Goal: Book appointment/travel/reservation

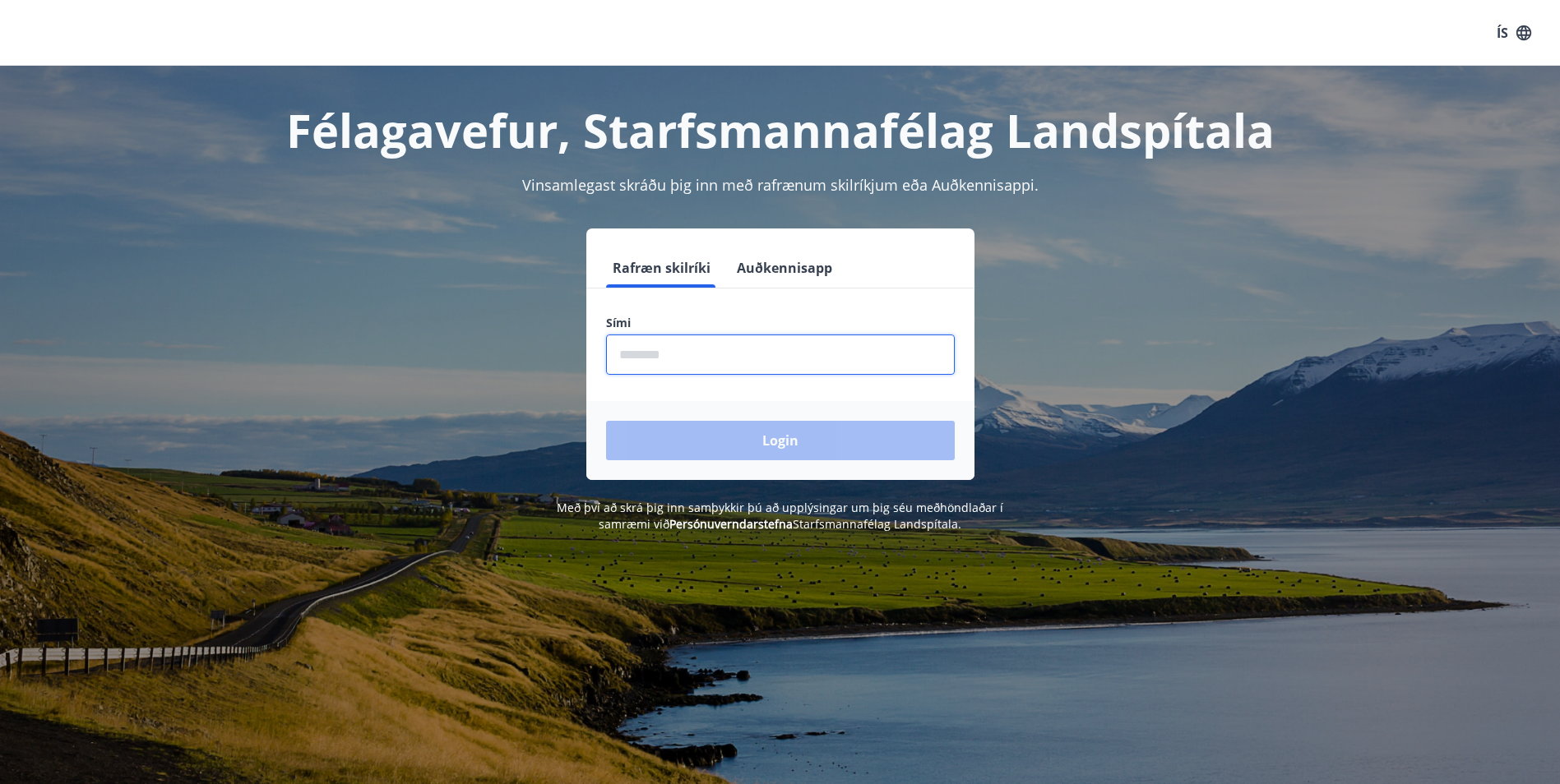
click at [715, 358] on input "phone" at bounding box center [780, 354] width 349 height 40
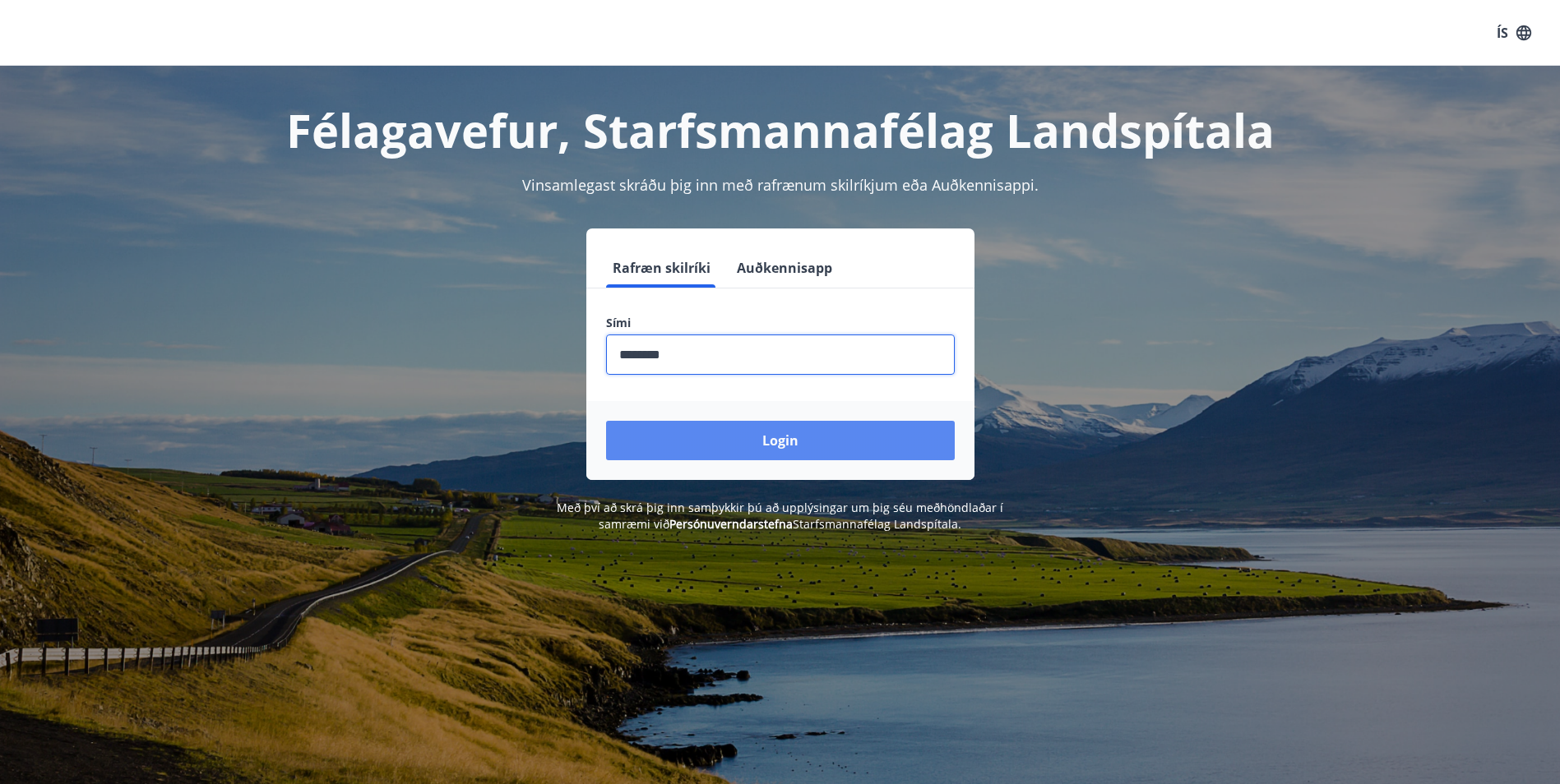
type input "********"
click at [754, 438] on button "Login" at bounding box center [780, 440] width 349 height 39
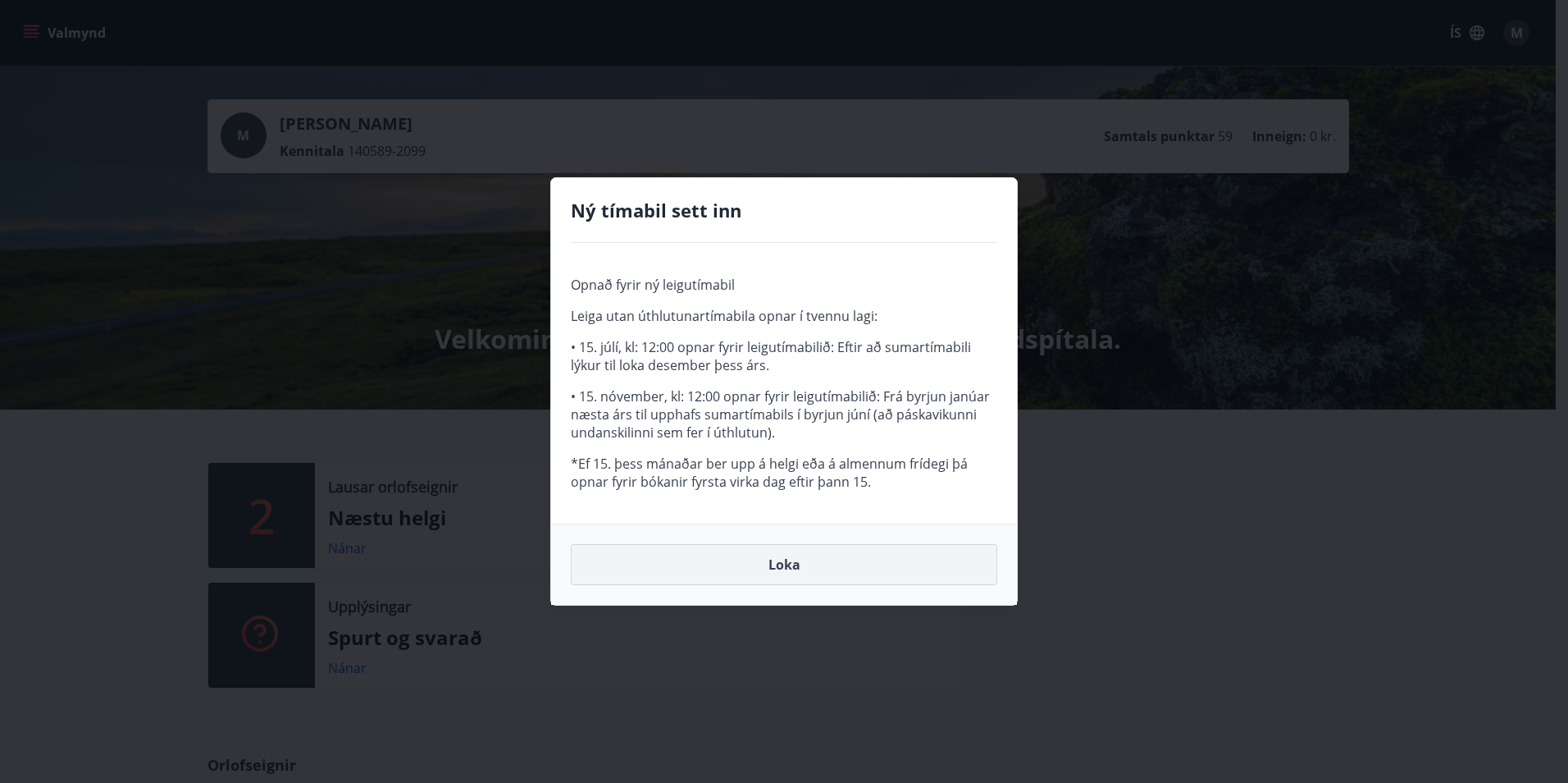
click at [770, 559] on button "Loka" at bounding box center [784, 565] width 426 height 41
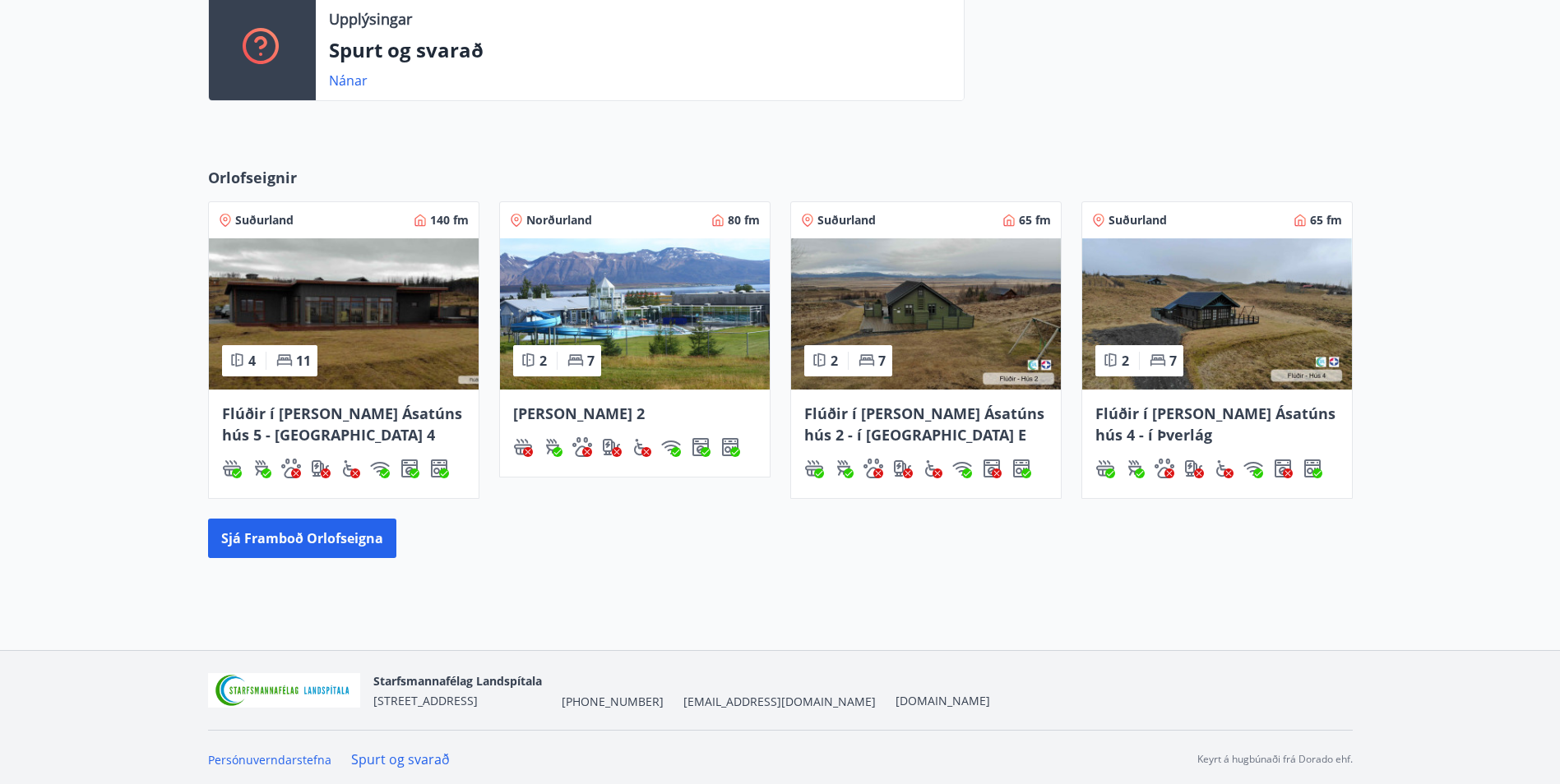
scroll to position [593, 0]
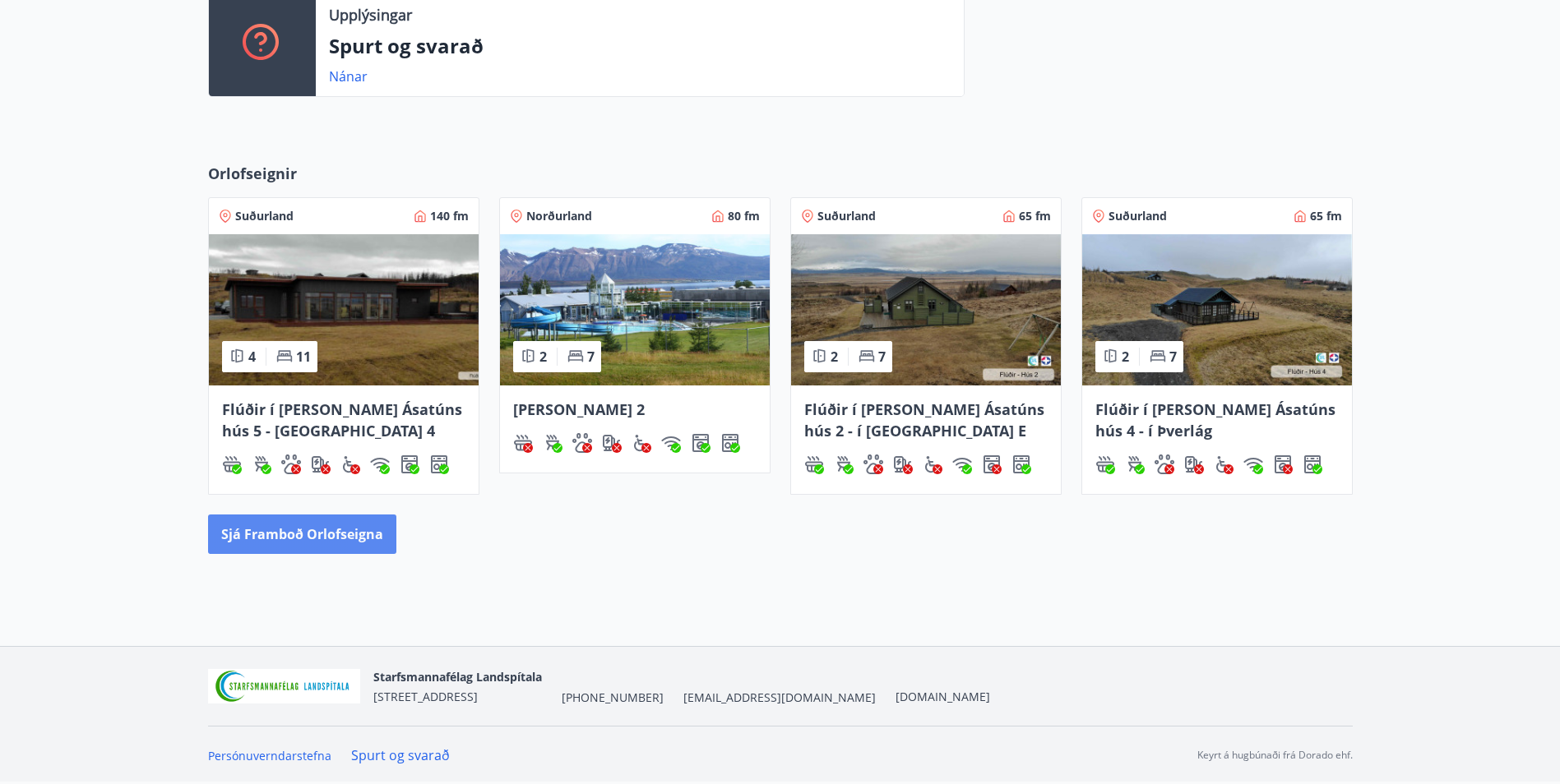
click at [279, 529] on button "Sjá framboð orlofseigna" at bounding box center [302, 534] width 188 height 39
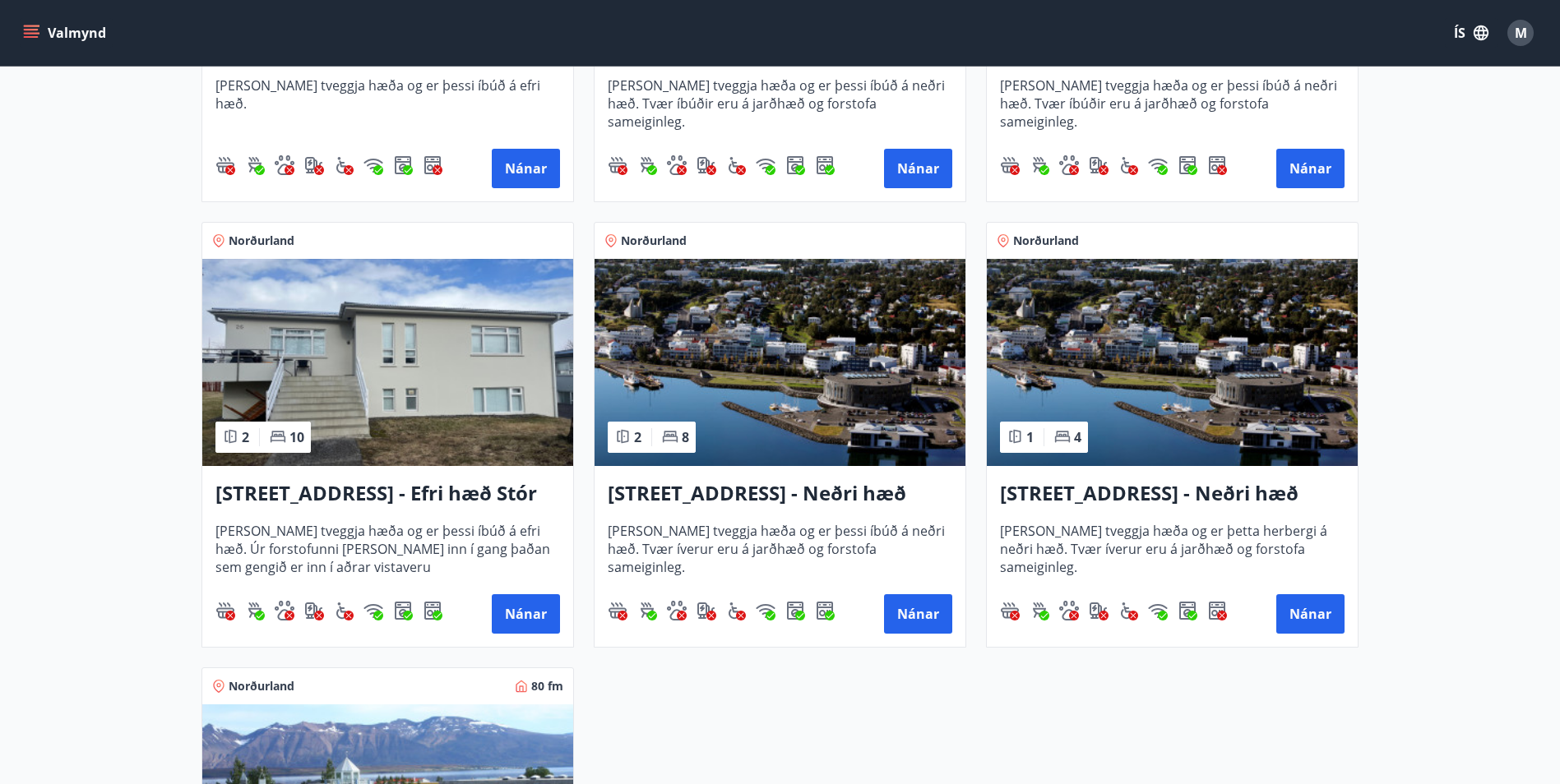
scroll to position [1890, 0]
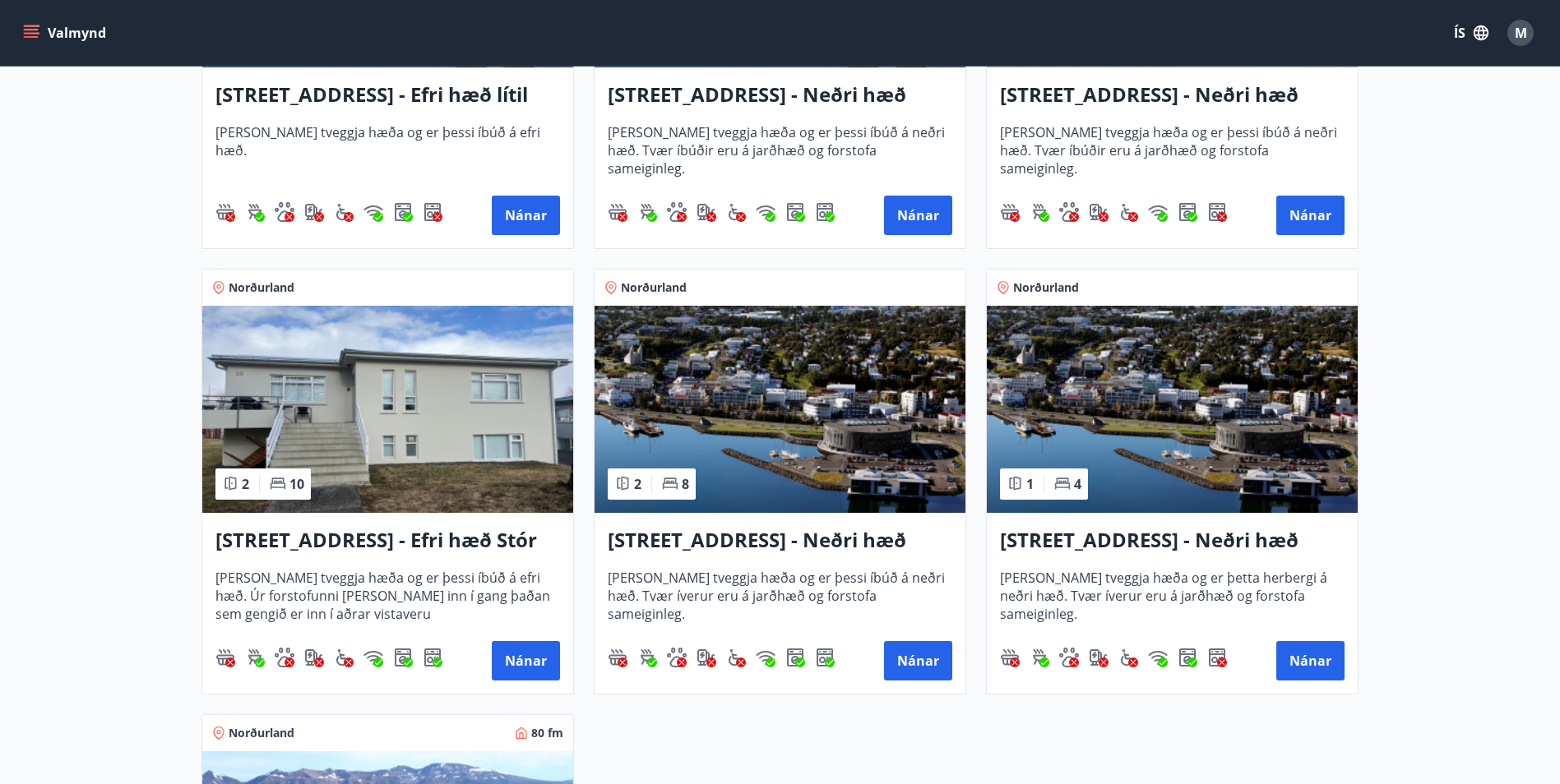
click at [432, 372] on img at bounding box center [387, 409] width 371 height 207
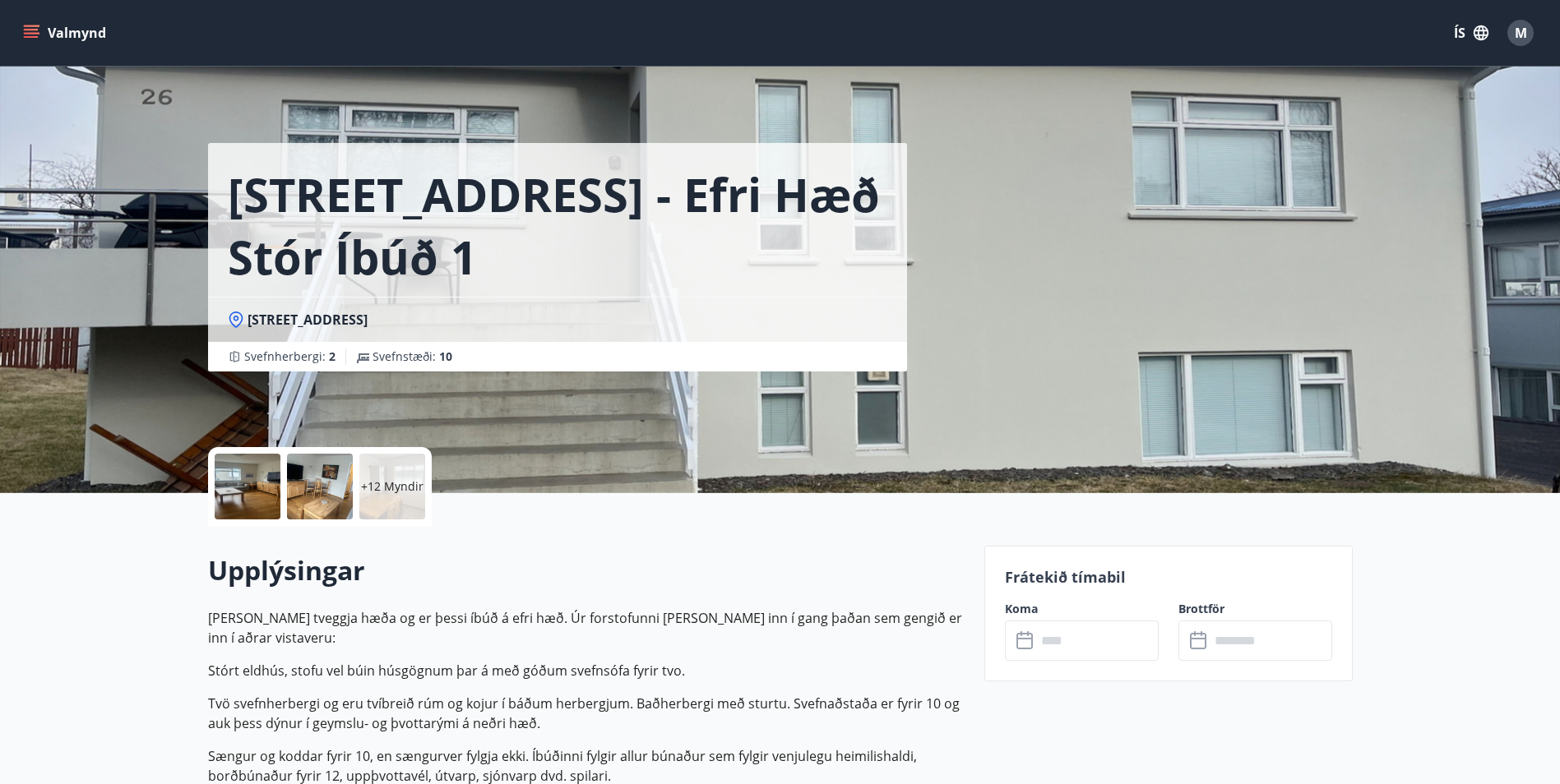
click at [333, 506] on div at bounding box center [320, 486] width 66 height 66
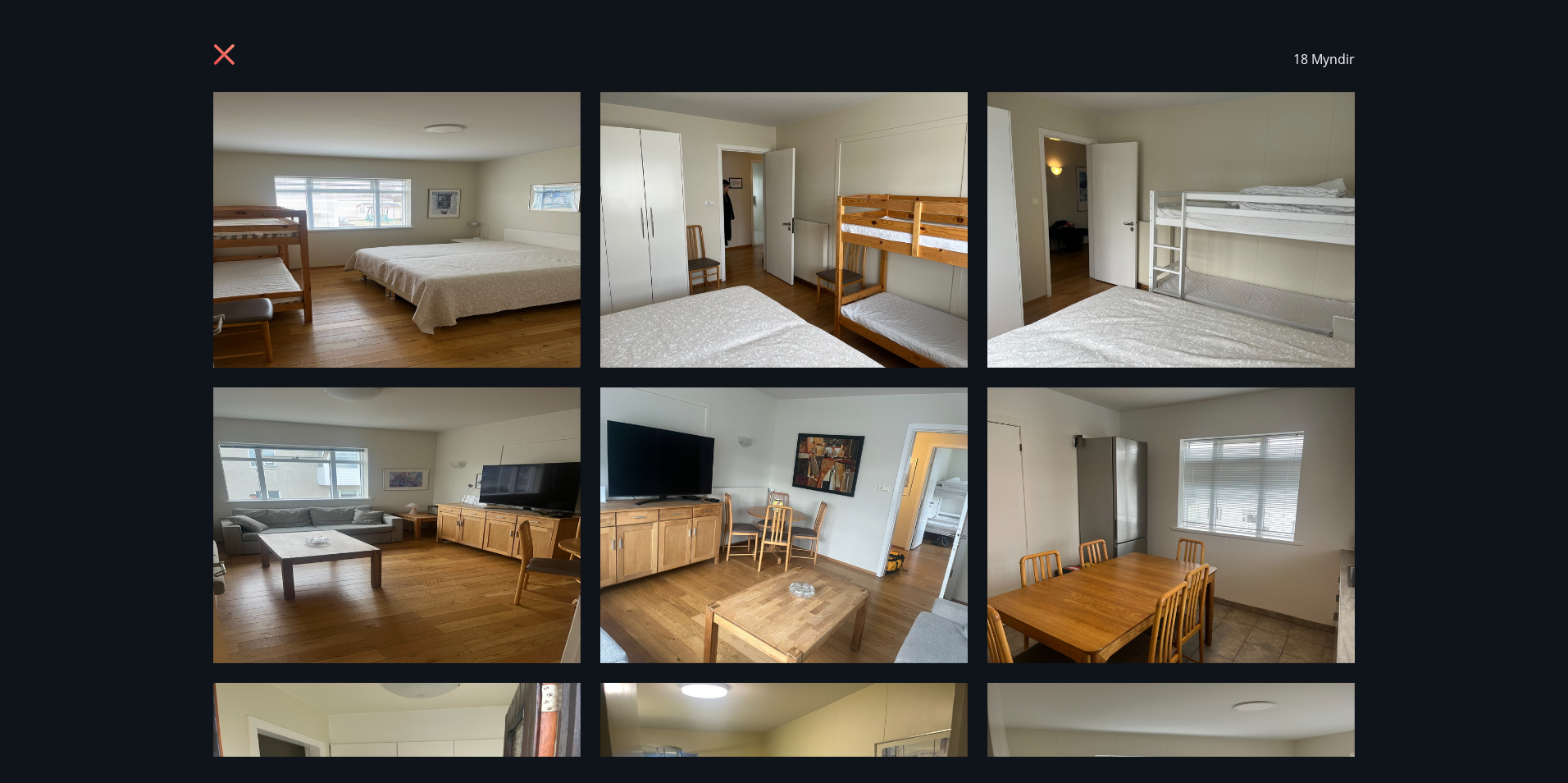
click at [216, 48] on icon at bounding box center [226, 56] width 26 height 26
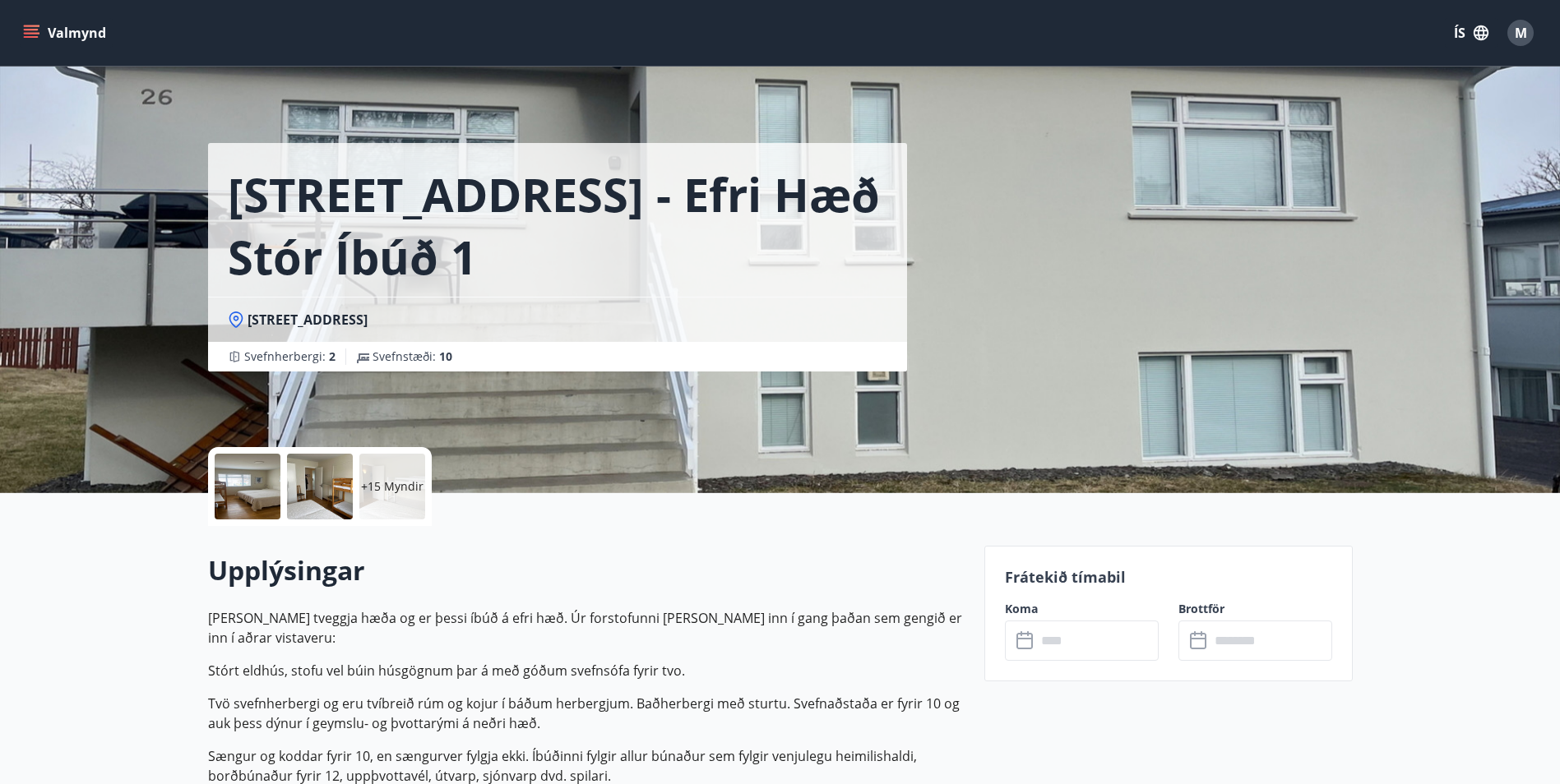
click at [26, 26] on icon "menu" at bounding box center [32, 26] width 18 height 2
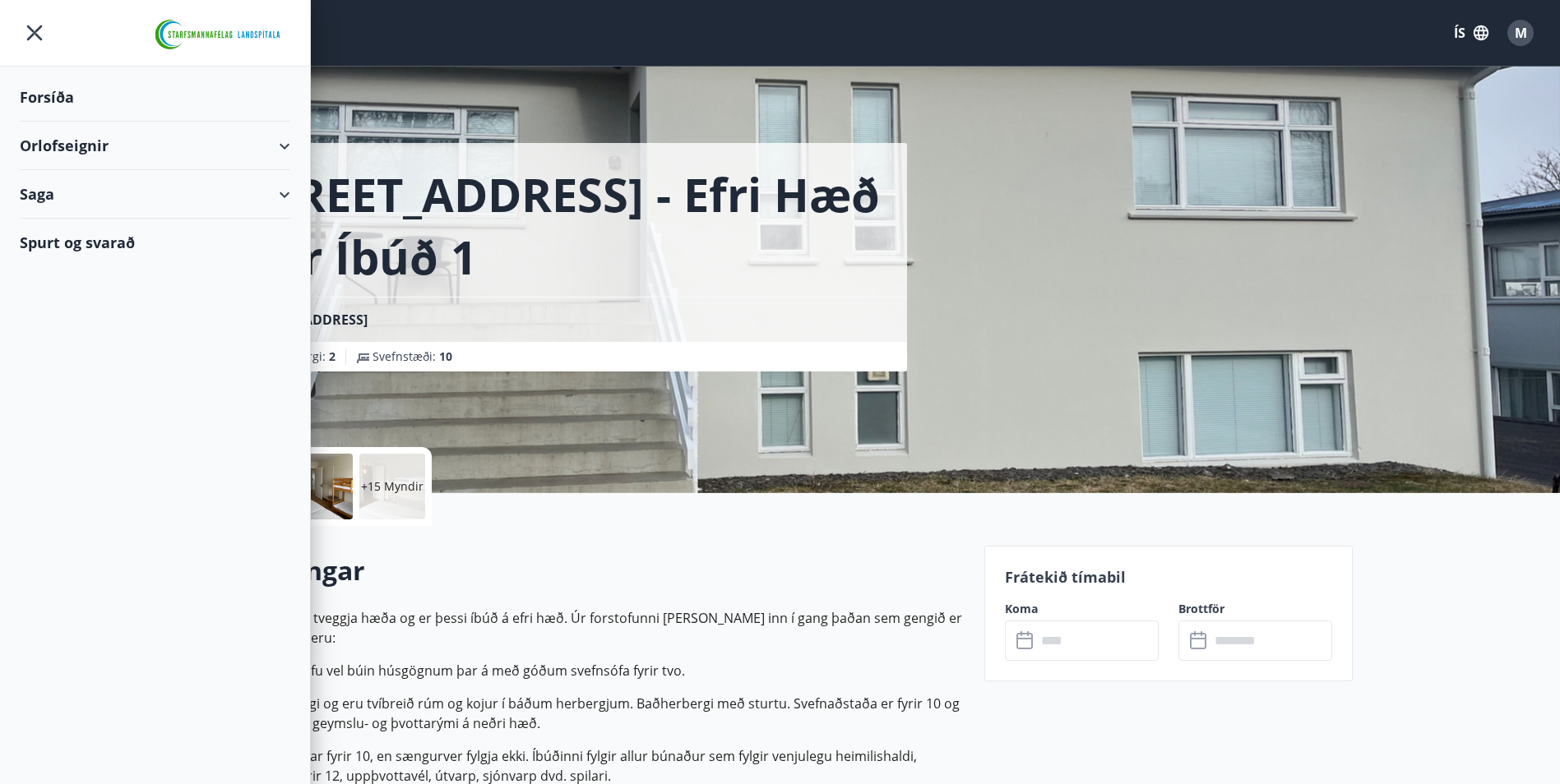
click at [191, 145] on div "Orlofseignir" at bounding box center [155, 145] width 271 height 48
click at [119, 188] on div "Framboð" at bounding box center [155, 187] width 244 height 34
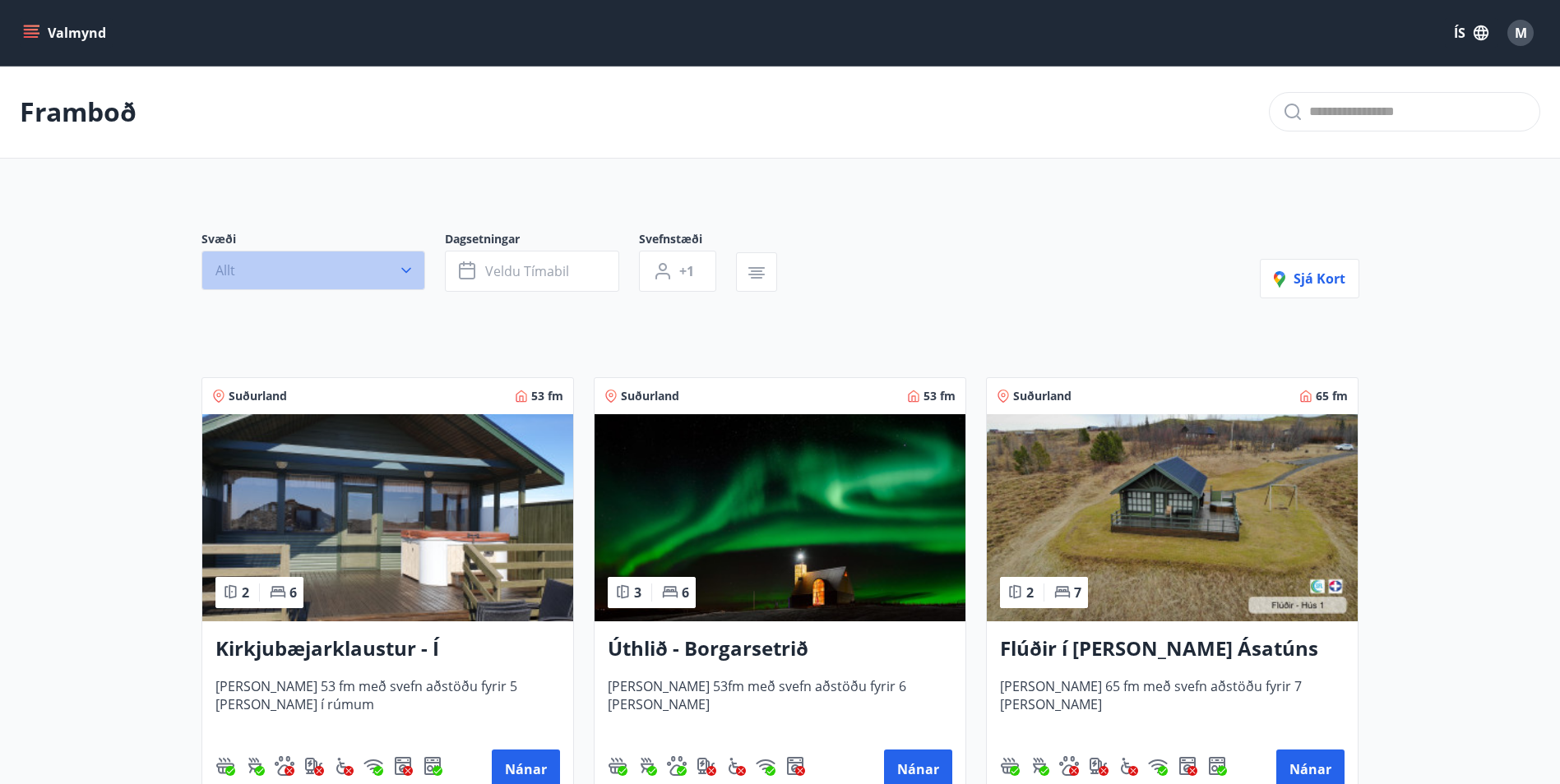
click at [365, 274] on button "Allt" at bounding box center [313, 270] width 224 height 39
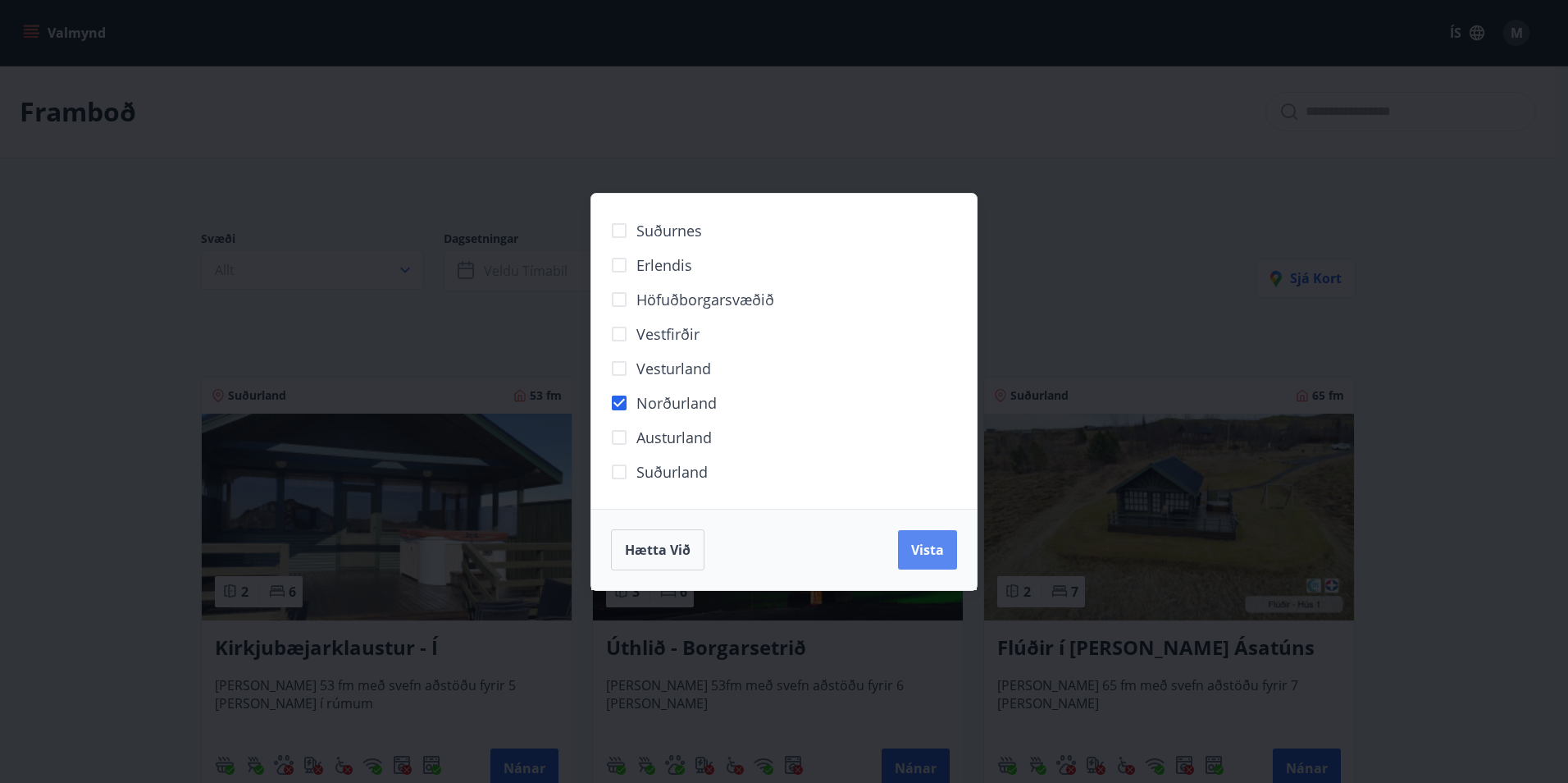
click at [937, 551] on span "Vista" at bounding box center [928, 550] width 33 height 18
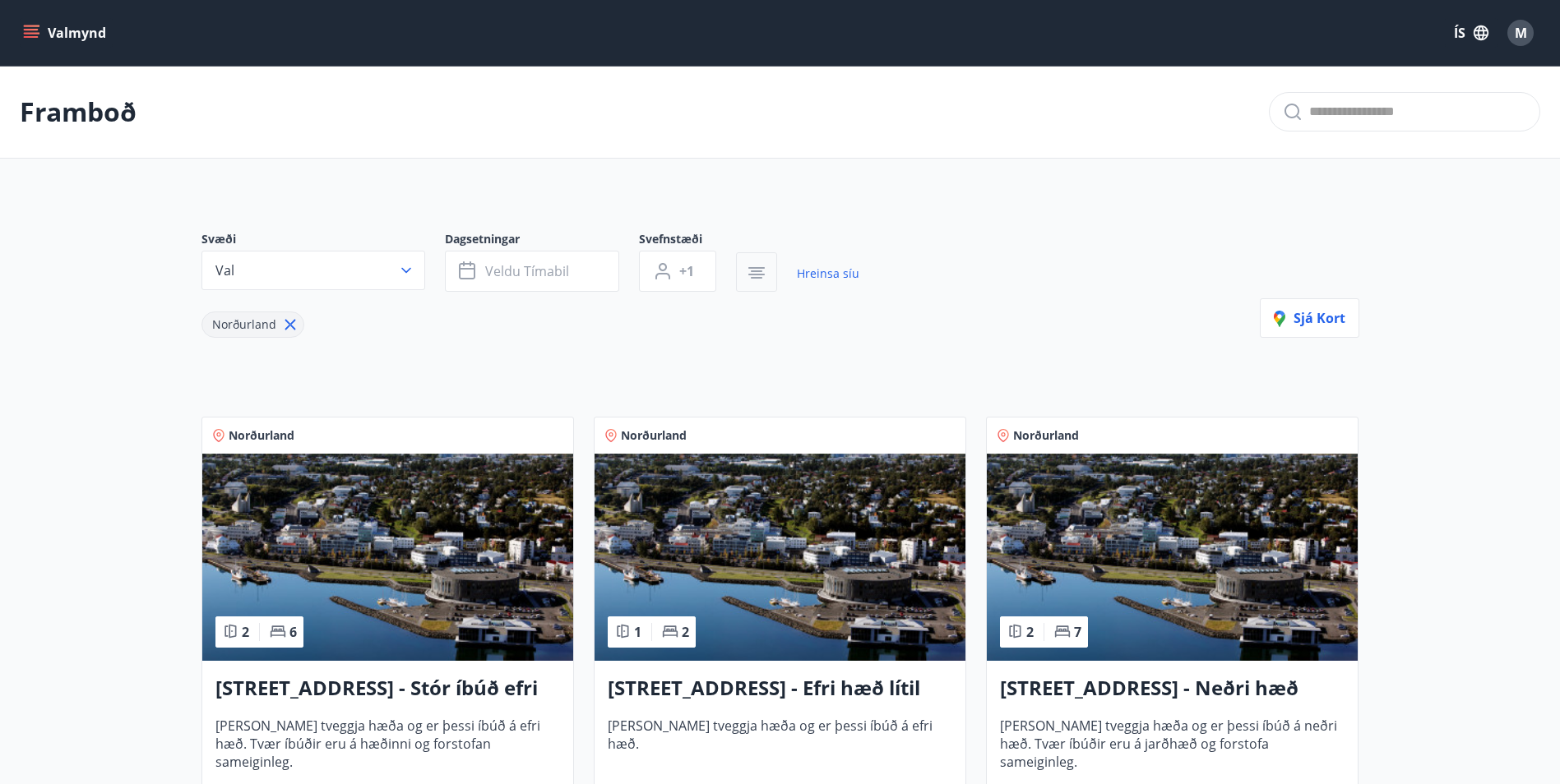
click at [760, 274] on icon "button" at bounding box center [756, 274] width 17 height 2
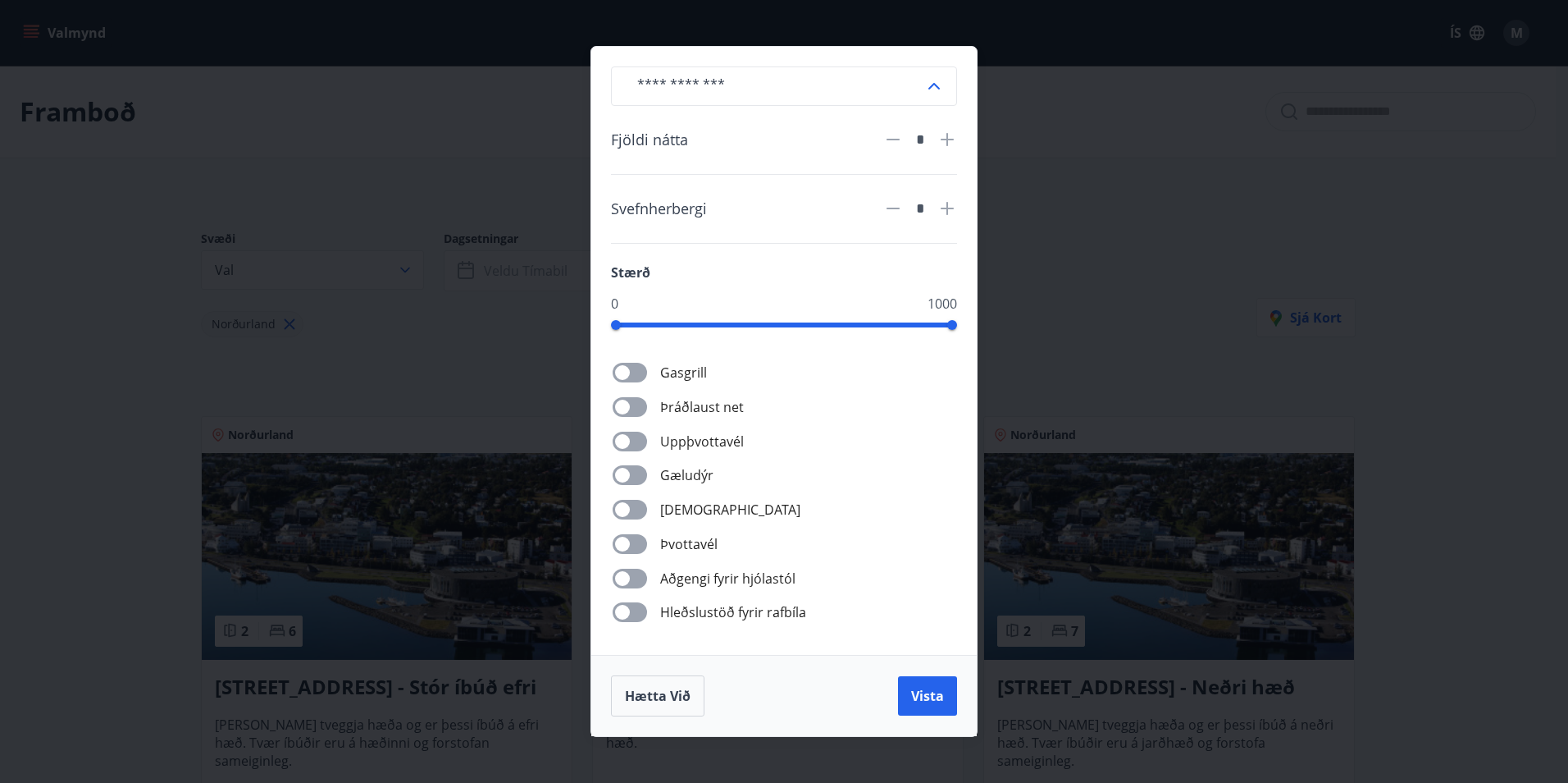
click at [480, 340] on div "​ Fjöldi nátta * Svefnherbergi * Stærð 0 1000 Gasgrill Þráðlaust net Uppþvottav…" at bounding box center [784, 392] width 1568 height 783
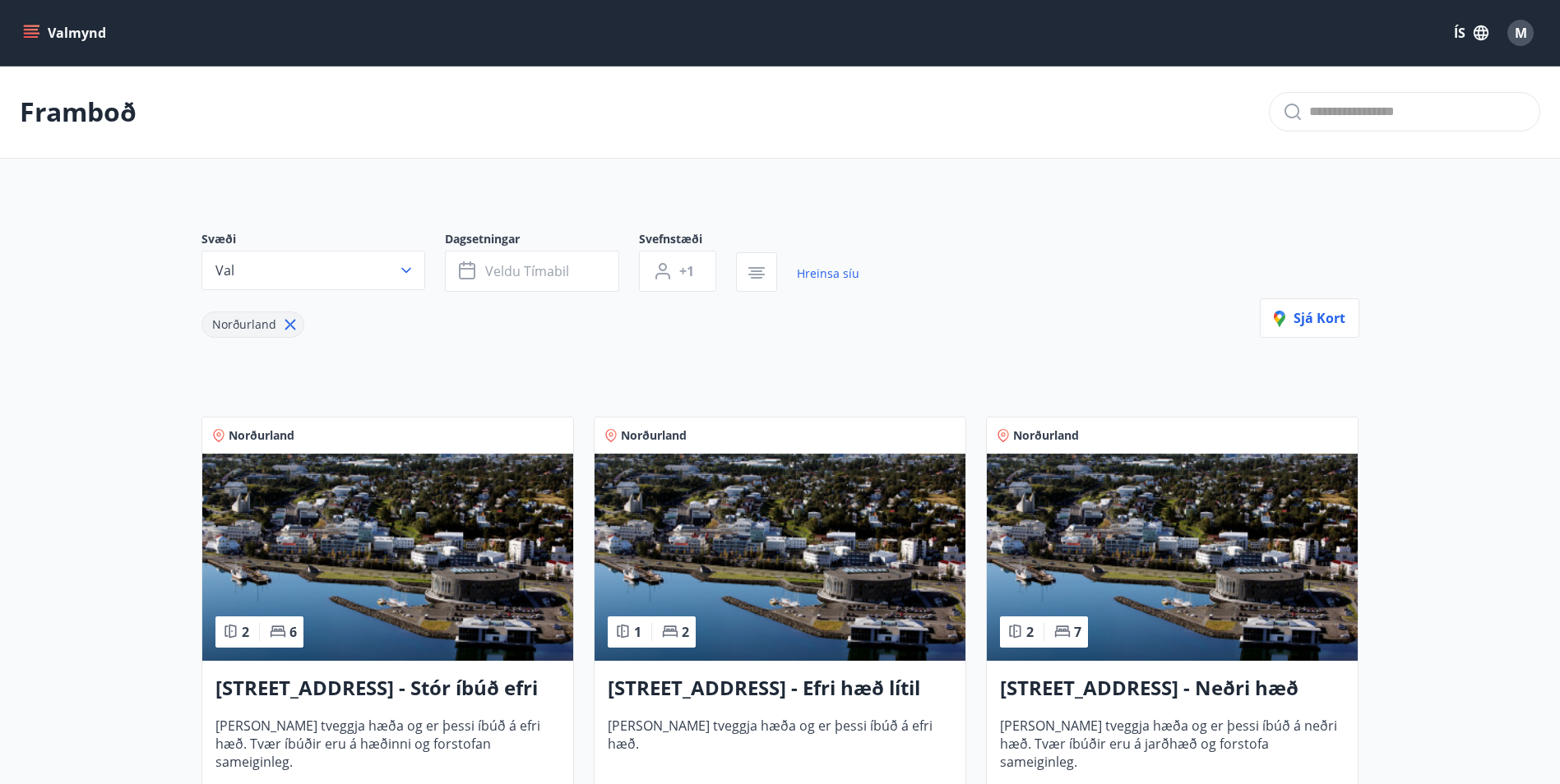
scroll to position [411, 0]
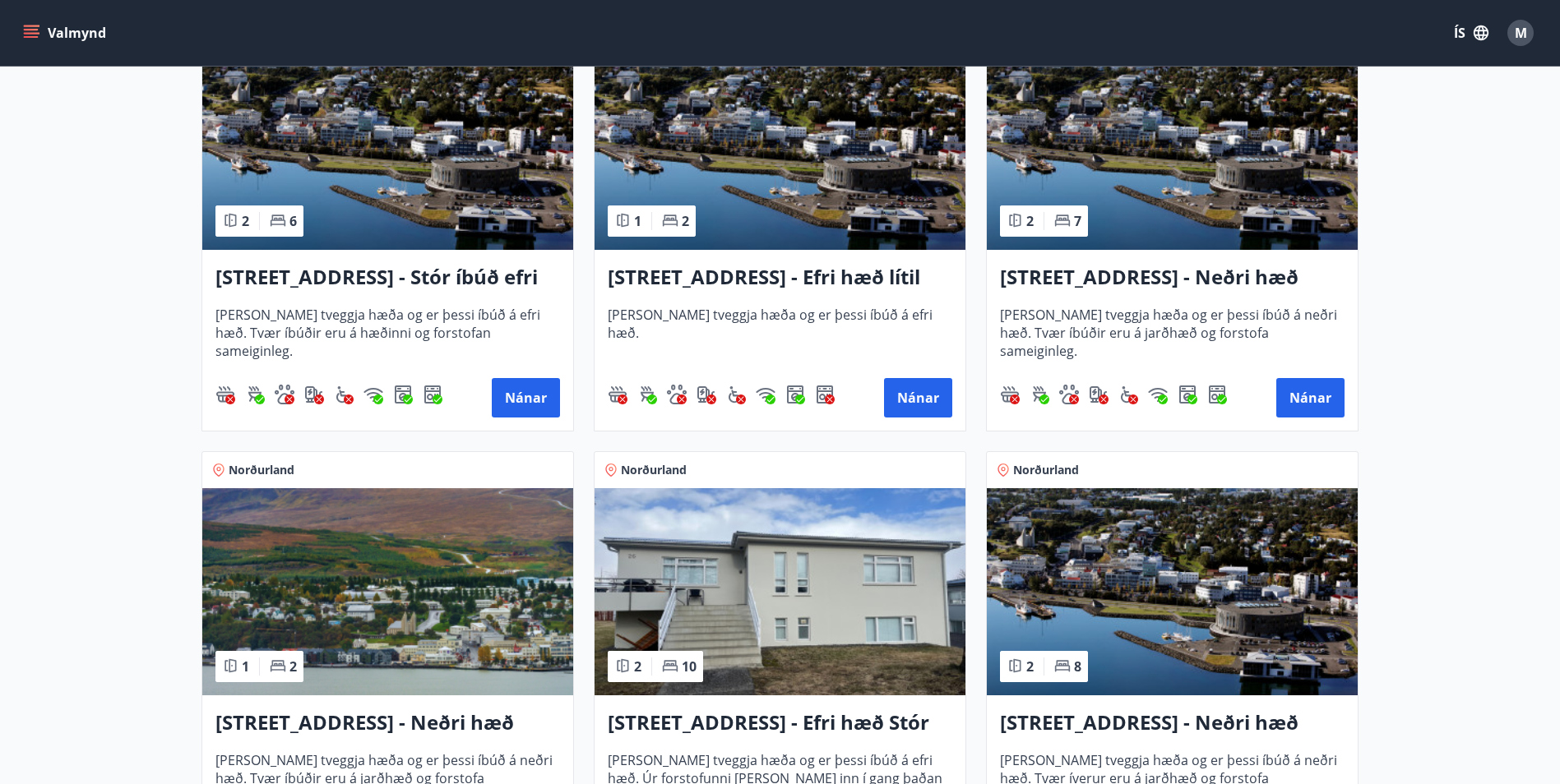
click at [420, 170] on img at bounding box center [387, 146] width 371 height 207
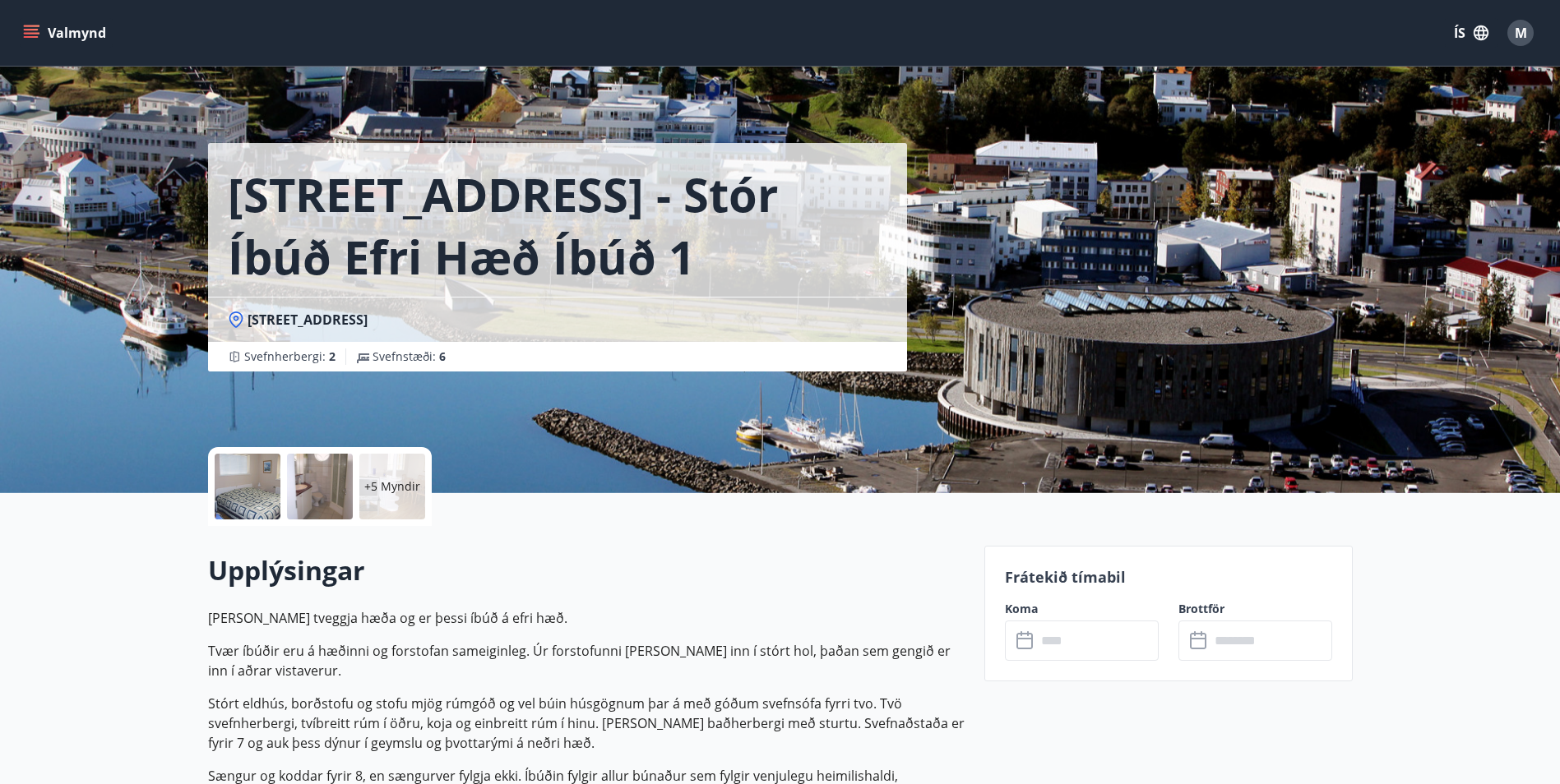
click at [394, 485] on p "+5 Myndir" at bounding box center [391, 486] width 56 height 17
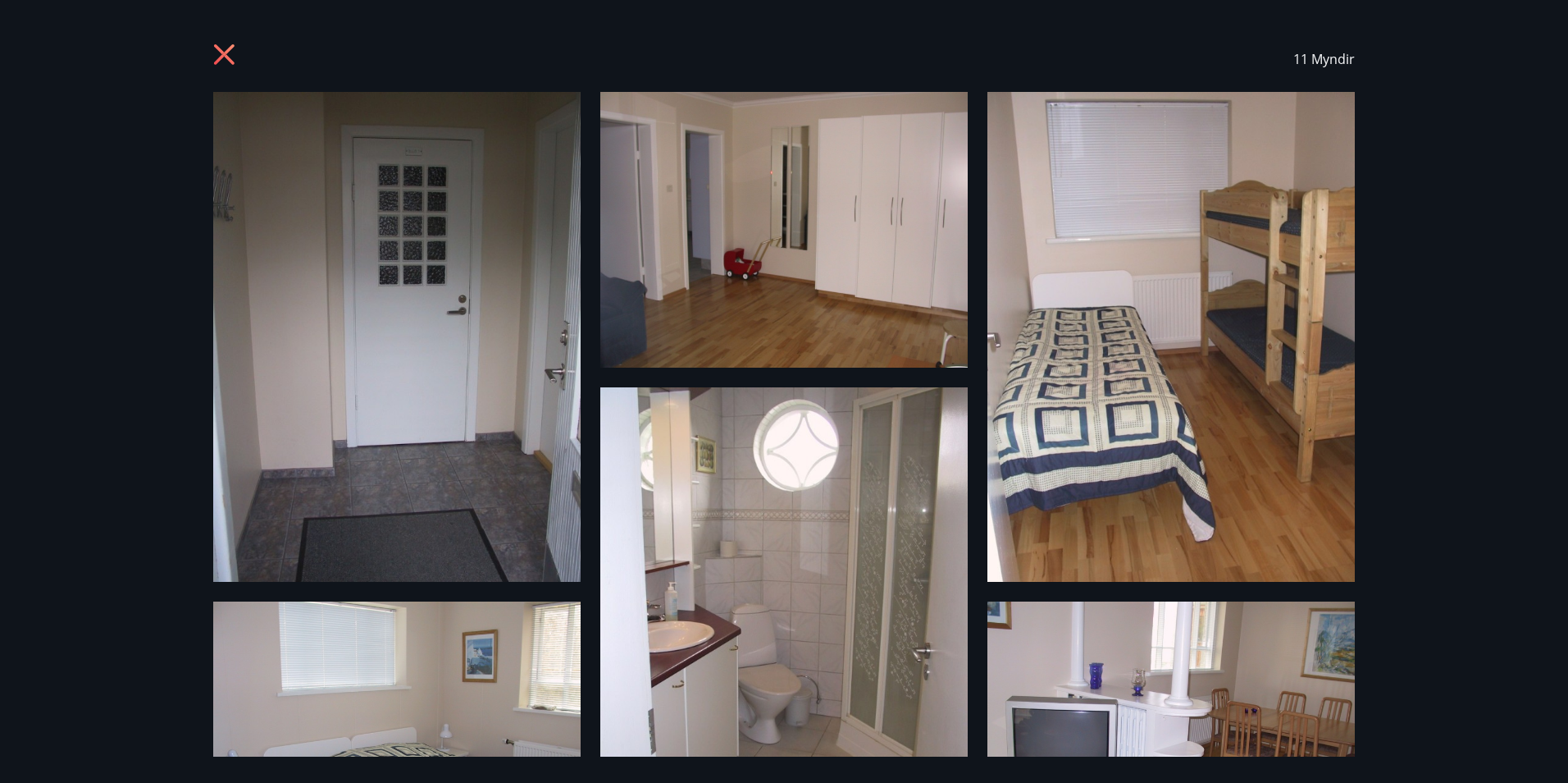
click at [214, 50] on div "11 Myndir" at bounding box center [784, 59] width 1181 height 66
click at [218, 55] on icon at bounding box center [226, 56] width 26 height 26
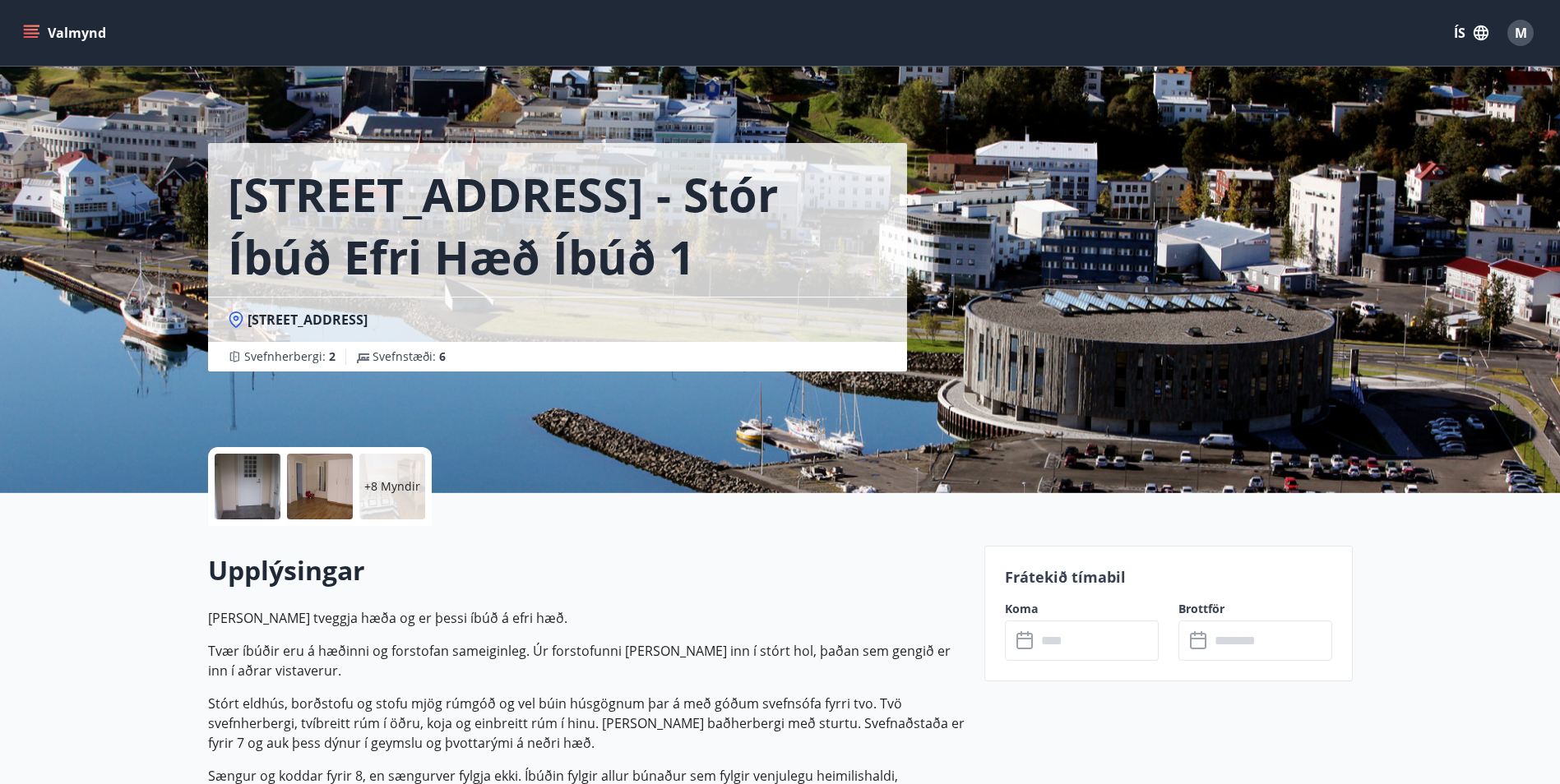
click at [36, 25] on icon "menu" at bounding box center [32, 26] width 18 height 2
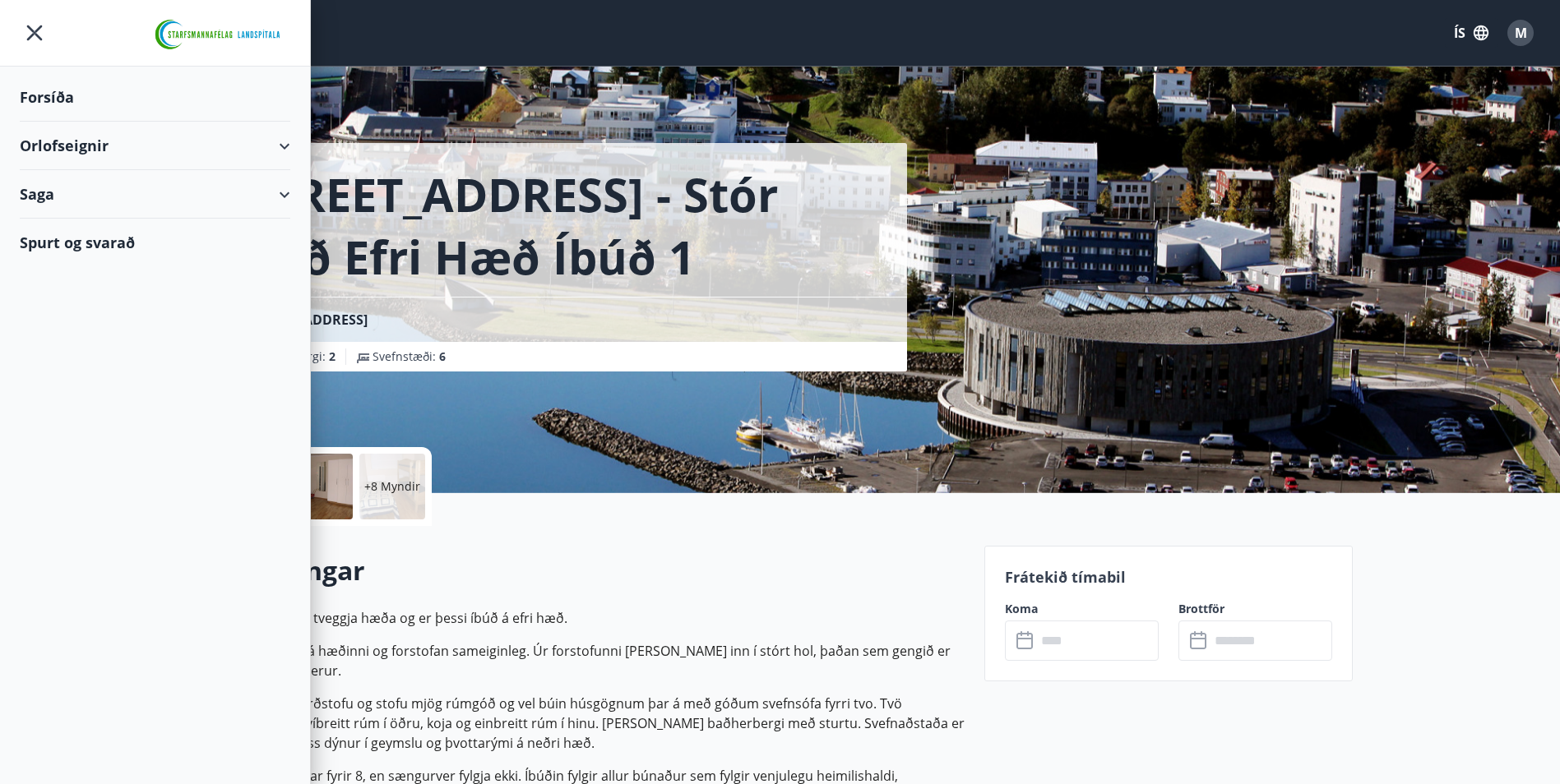
click at [75, 143] on div "Orlofseignir" at bounding box center [155, 145] width 271 height 48
click at [97, 188] on div "Framboð" at bounding box center [155, 187] width 244 height 34
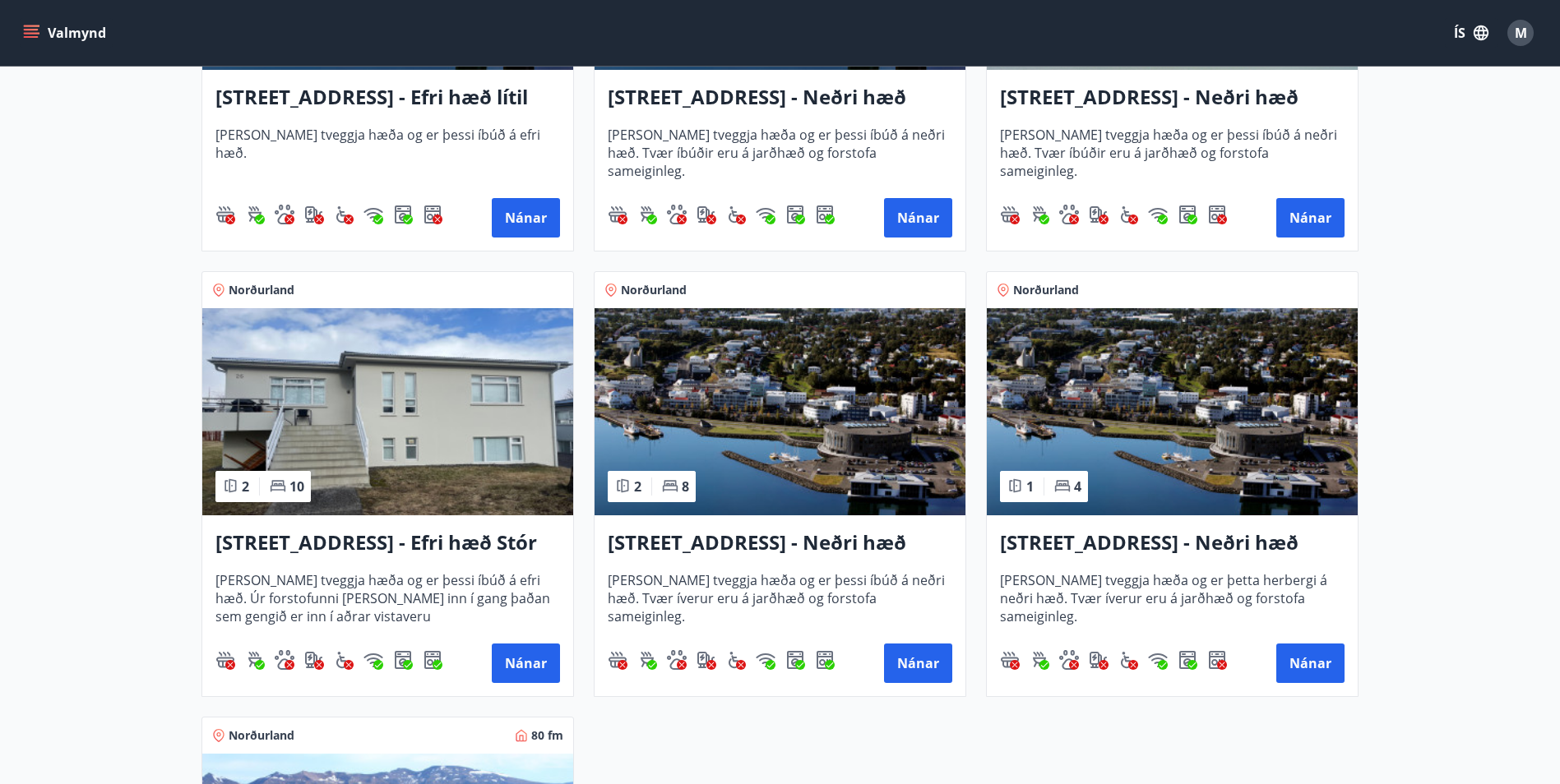
scroll to position [1890, 0]
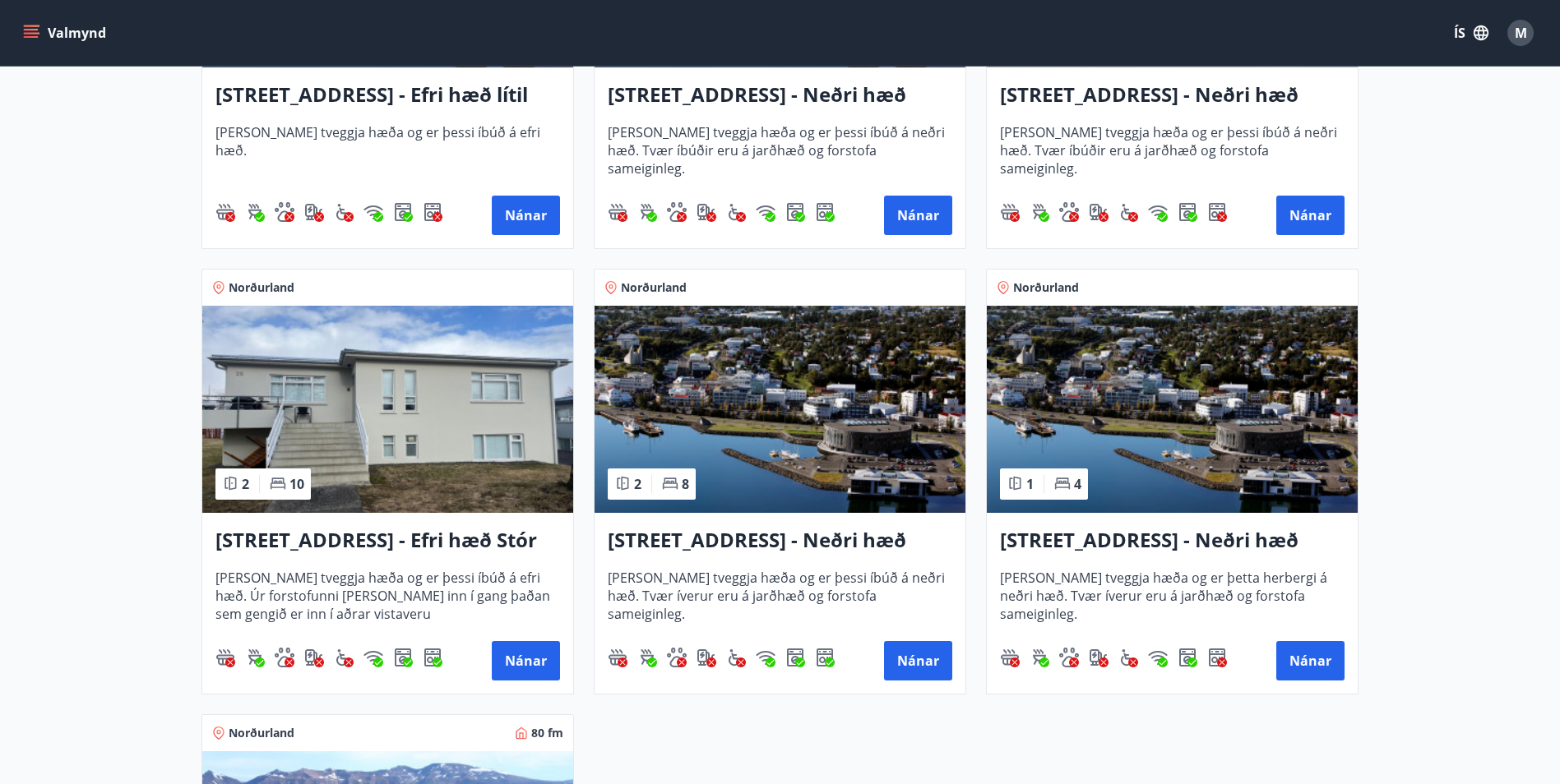
click at [391, 404] on img at bounding box center [387, 409] width 371 height 207
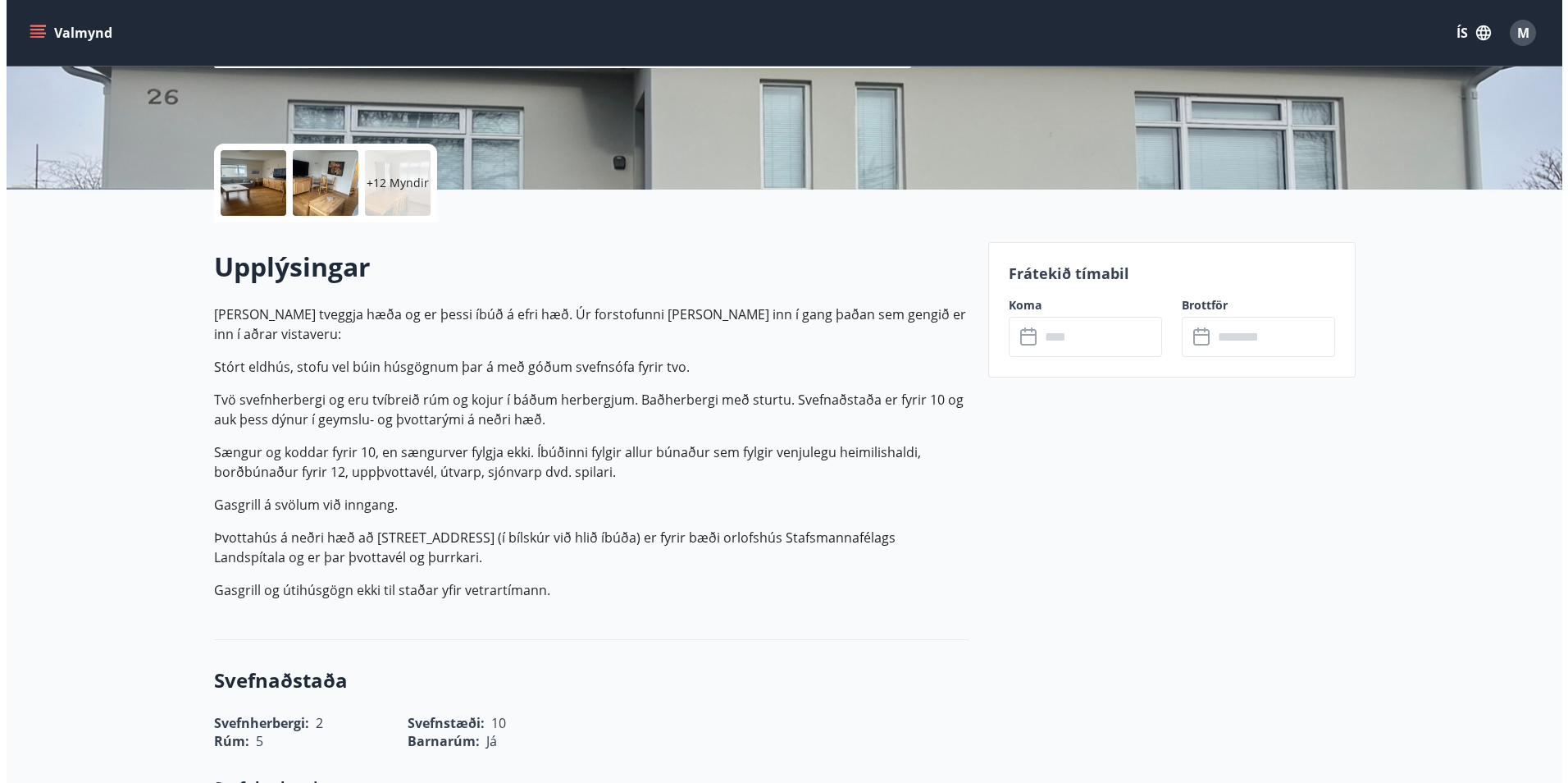
scroll to position [328, 0]
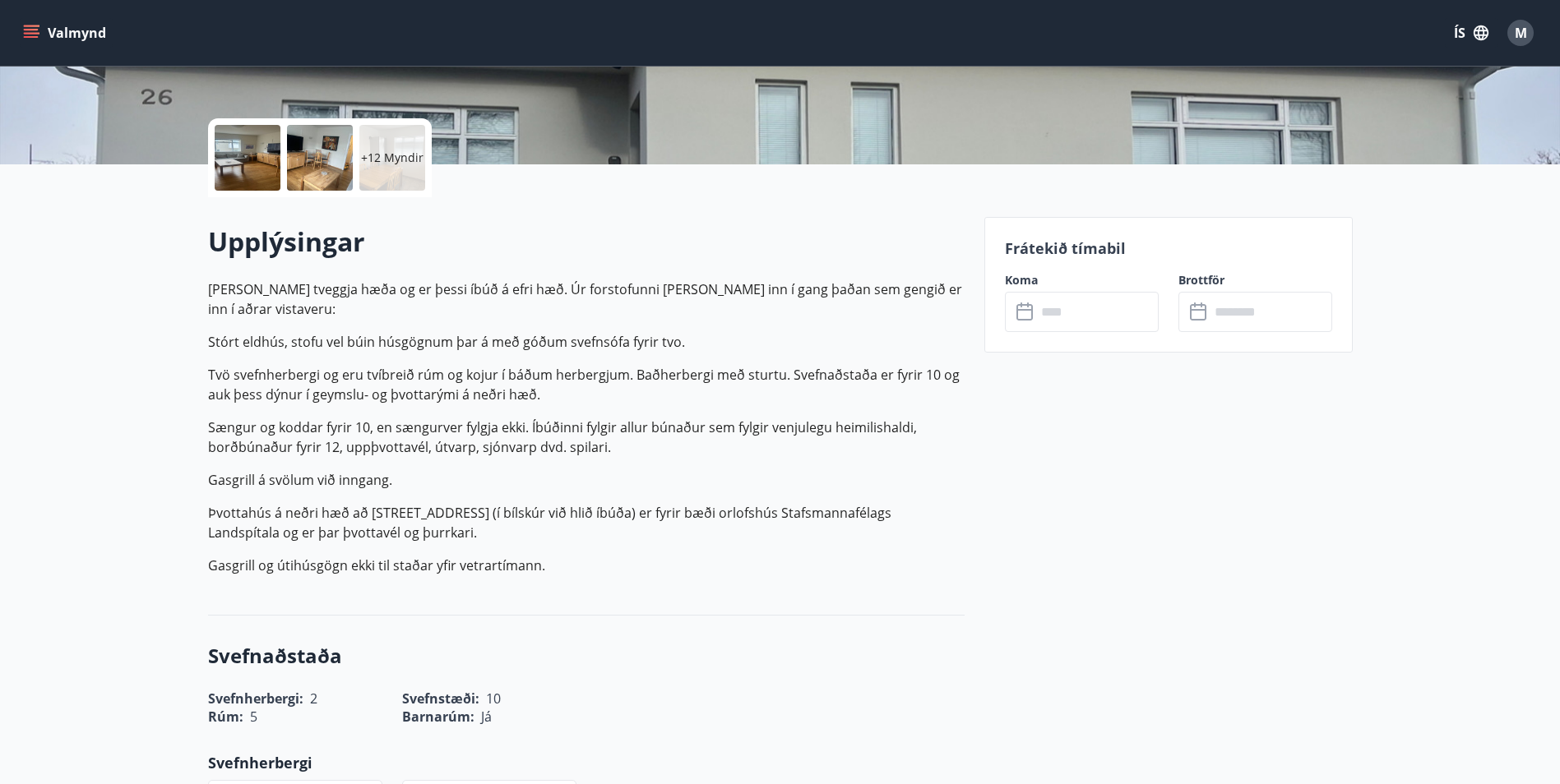
click at [1097, 322] on input "text" at bounding box center [1097, 312] width 123 height 40
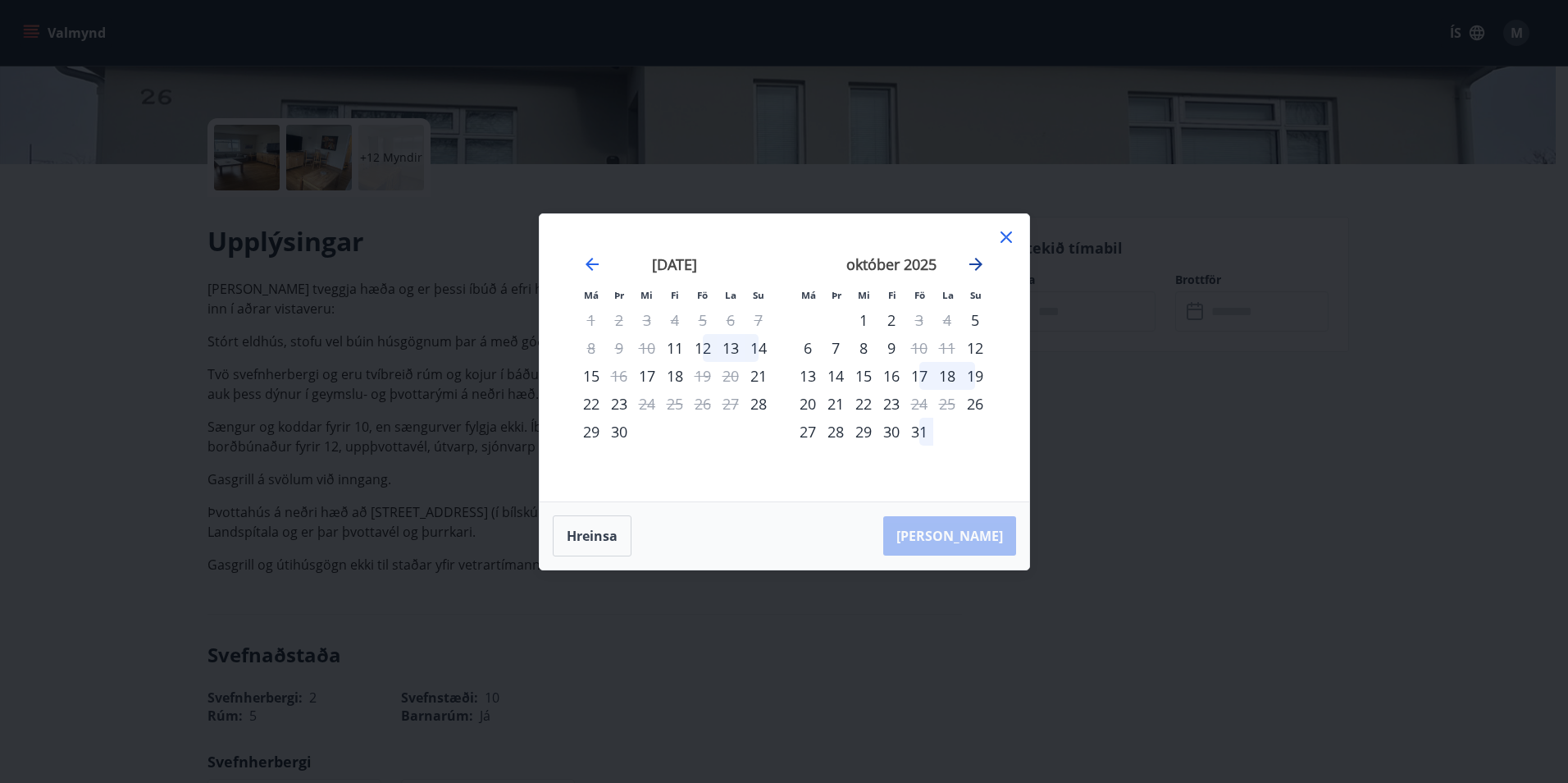
click at [976, 261] on icon "Move forward to switch to the next month." at bounding box center [976, 264] width 20 height 20
click at [920, 408] on div "26" at bounding box center [919, 403] width 28 height 28
click at [919, 445] on div "desember 2025 1 2 3 4 5 6 7 8 9 10 11 12 13 14 15 16 17 18 19 20 21 22 23 24 25…" at bounding box center [891, 368] width 216 height 269
click at [976, 262] on icon "Move forward to switch to the next month." at bounding box center [976, 264] width 20 height 20
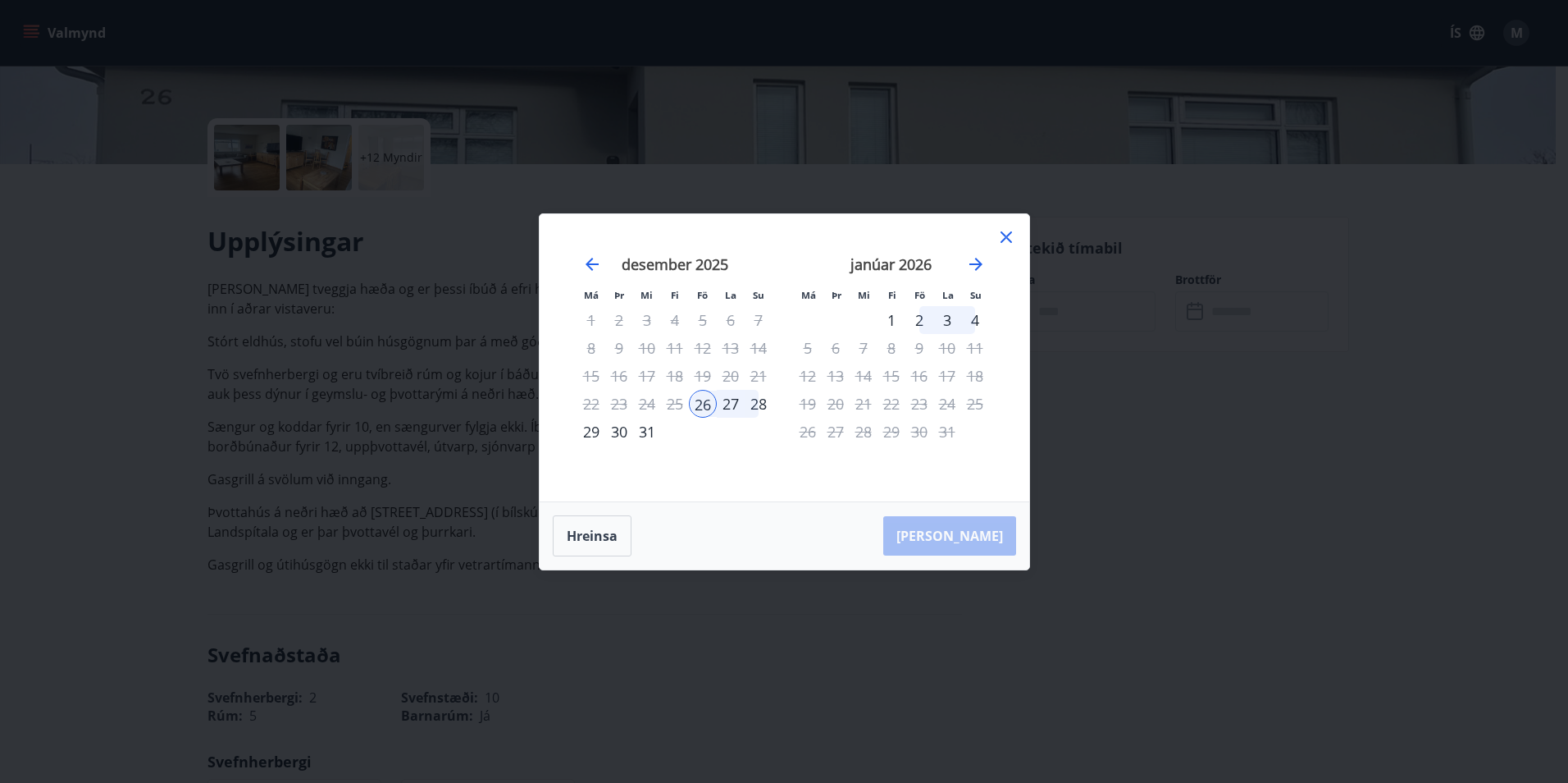
click at [920, 322] on div "2" at bounding box center [919, 320] width 28 height 28
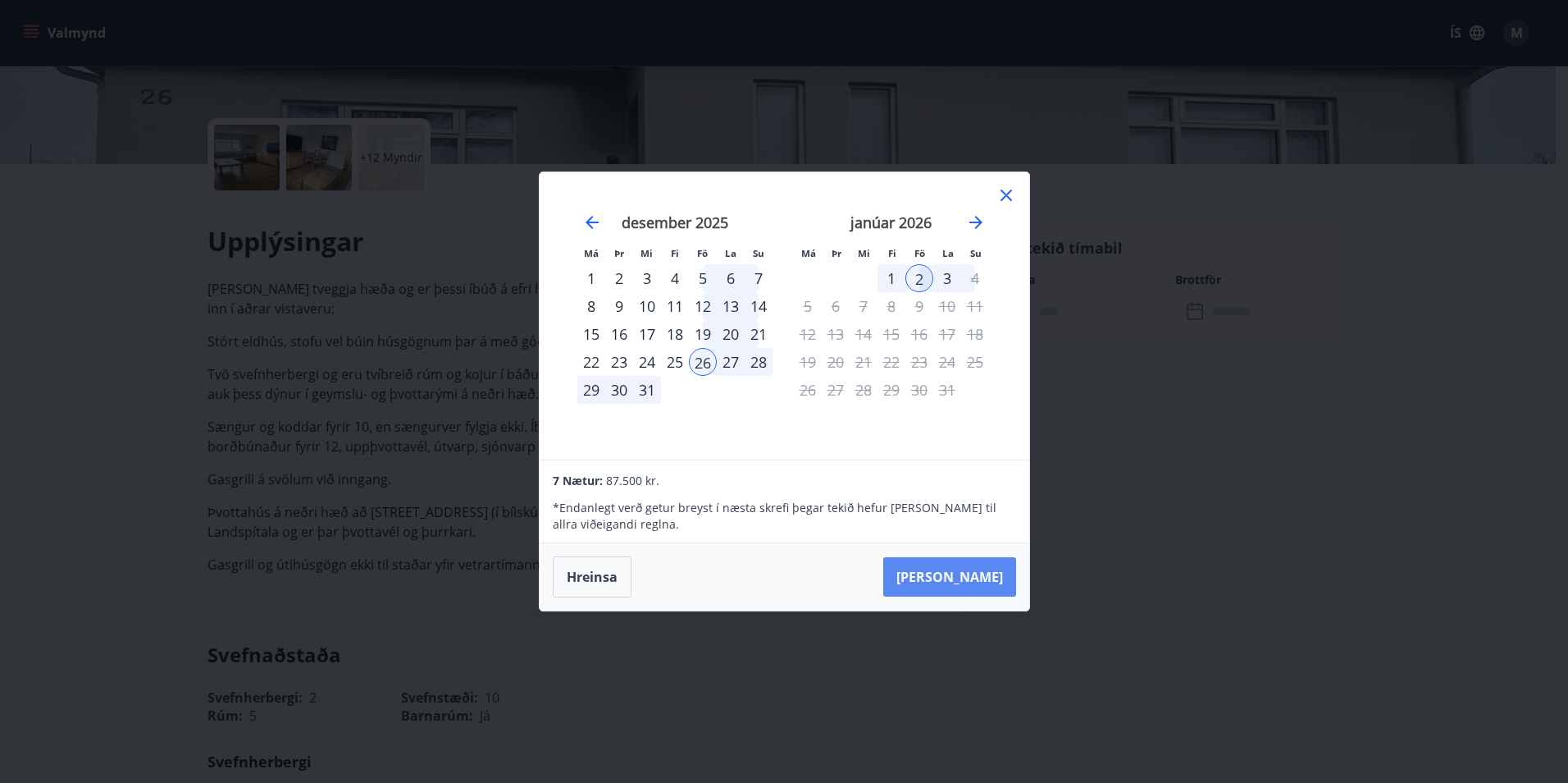
click at [963, 572] on button "Taka Frá" at bounding box center [950, 576] width 133 height 39
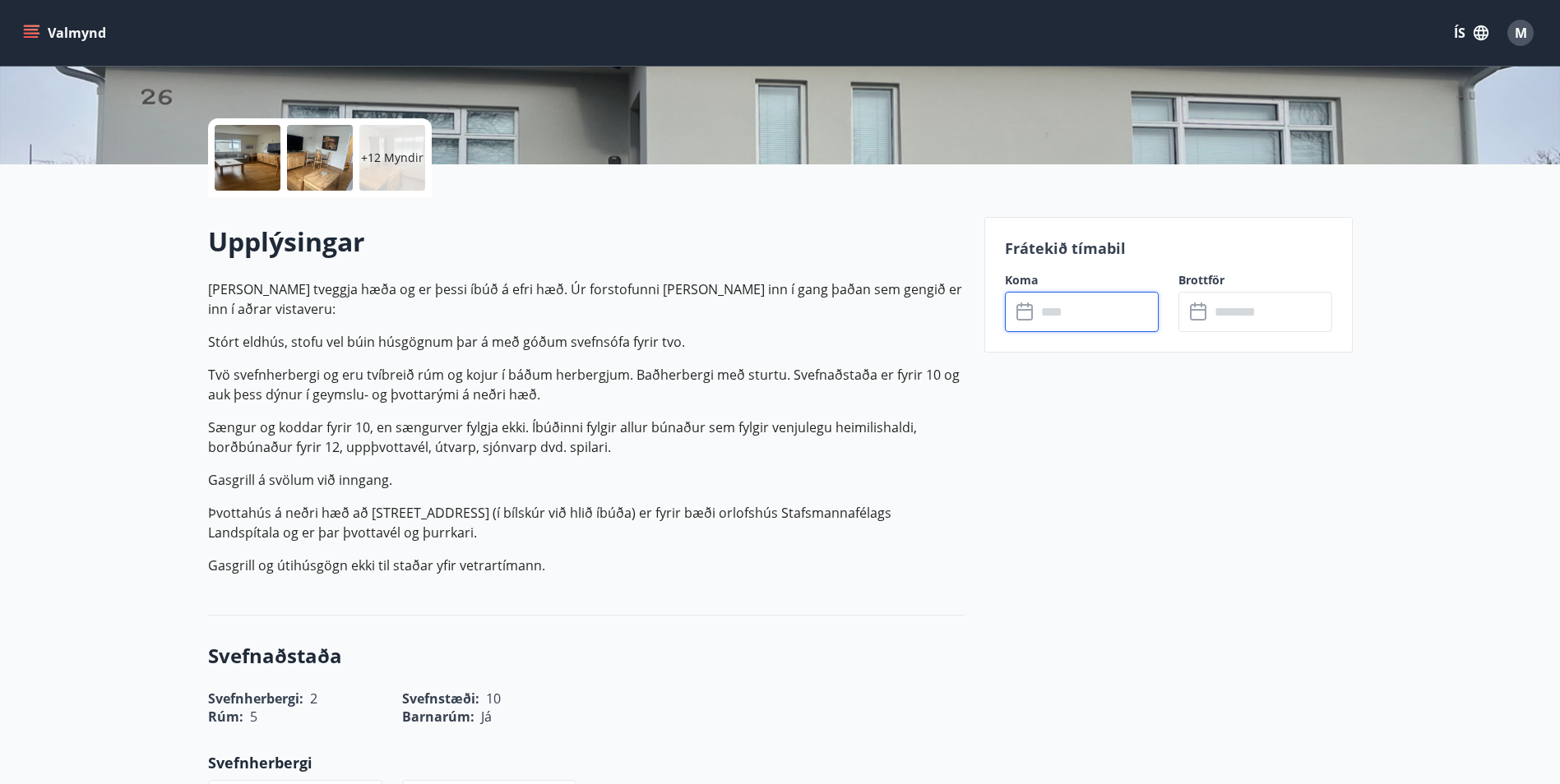
type input "******"
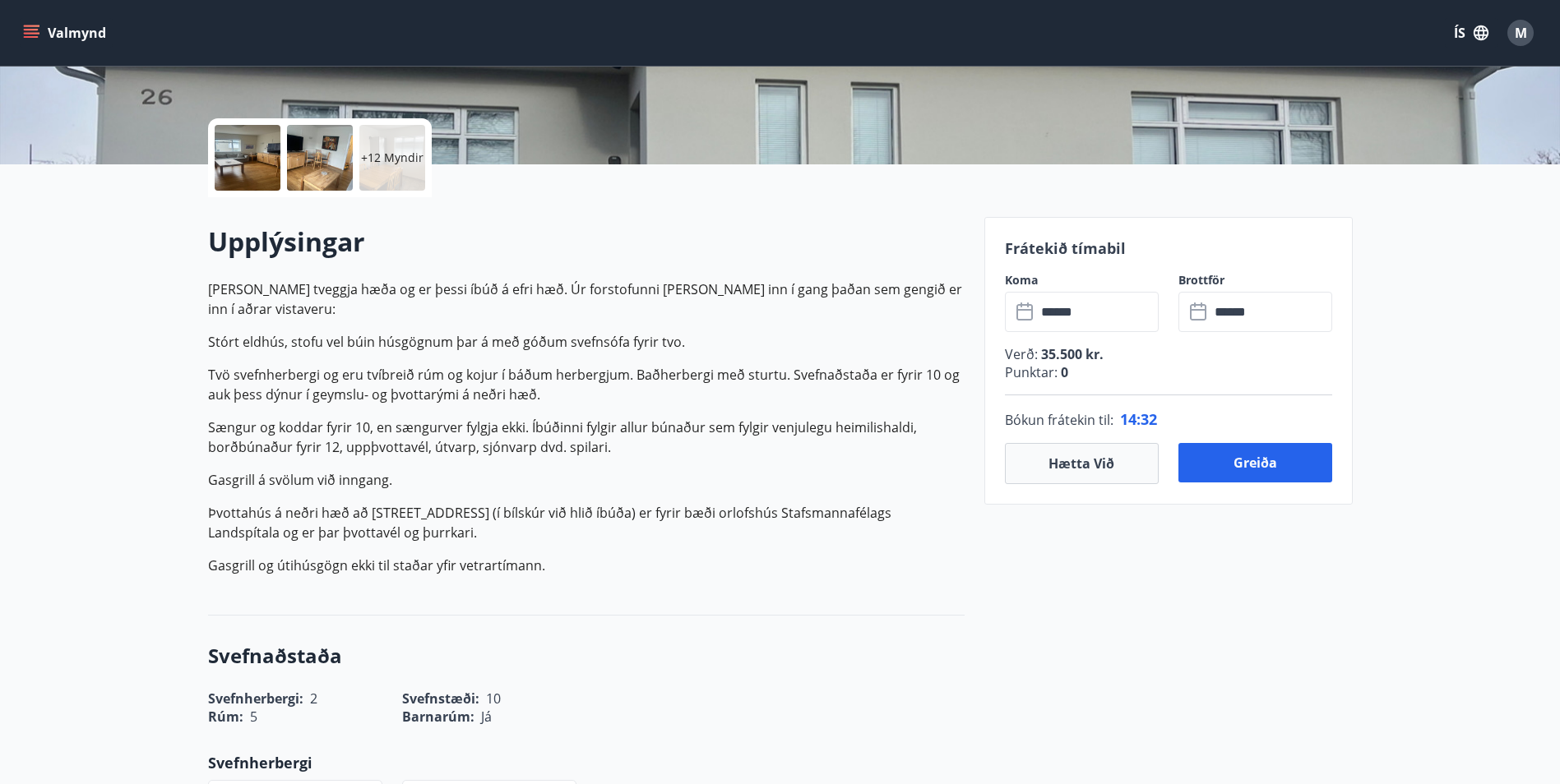
click at [412, 158] on p "+12 Myndir" at bounding box center [392, 158] width 63 height 17
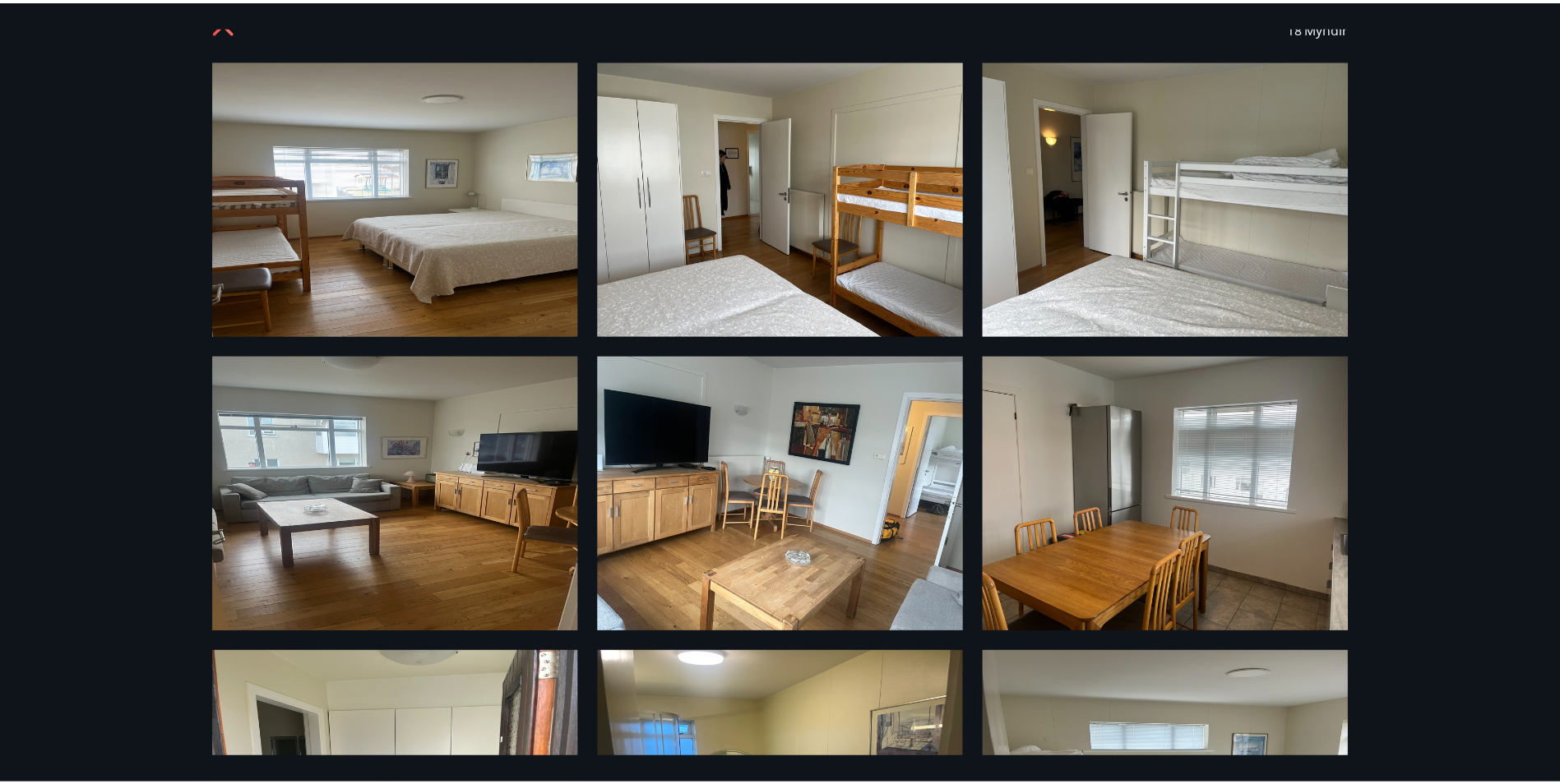
scroll to position [0, 0]
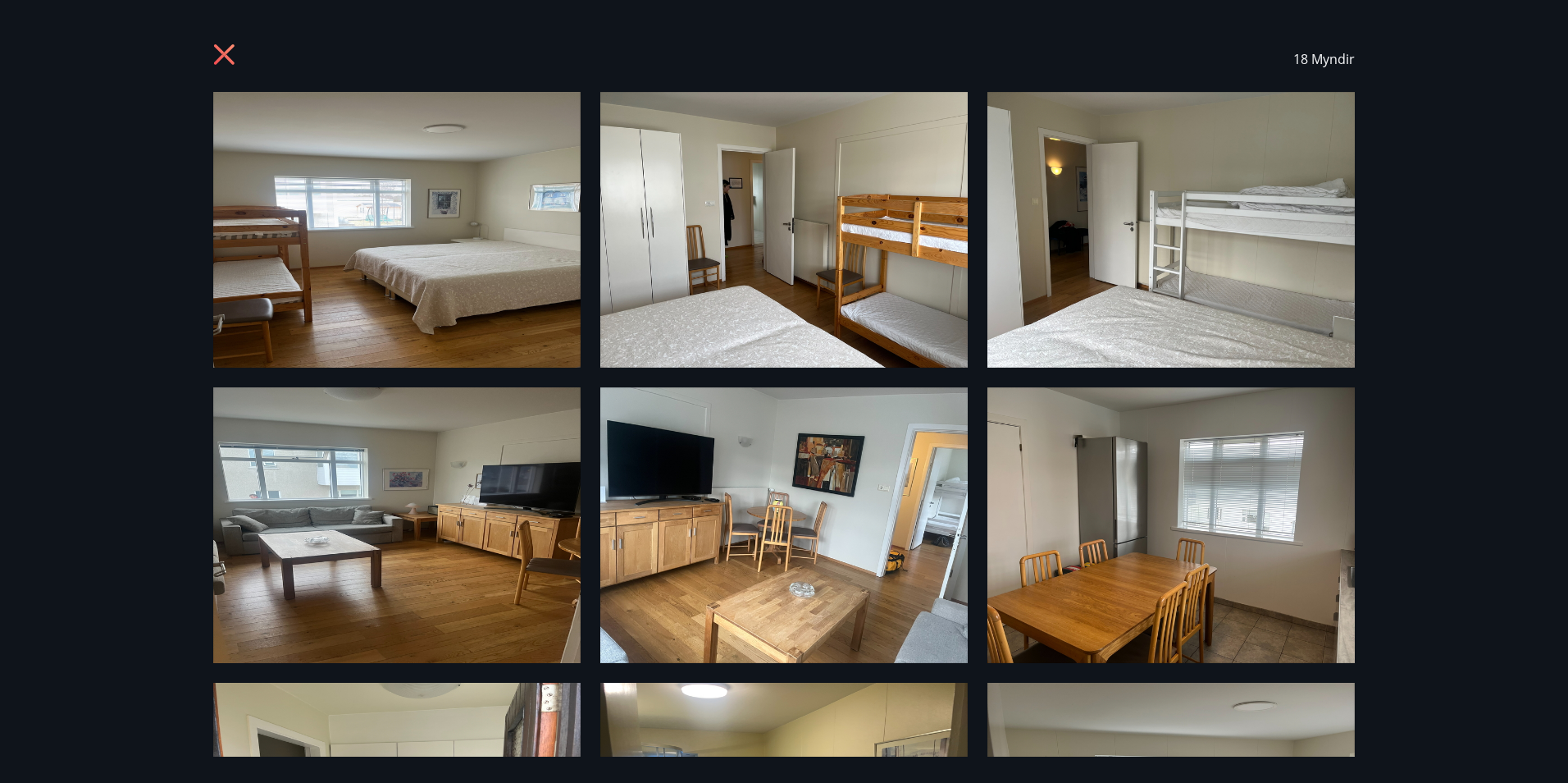
click at [228, 59] on icon at bounding box center [224, 54] width 21 height 21
